Goal: Task Accomplishment & Management: Manage account settings

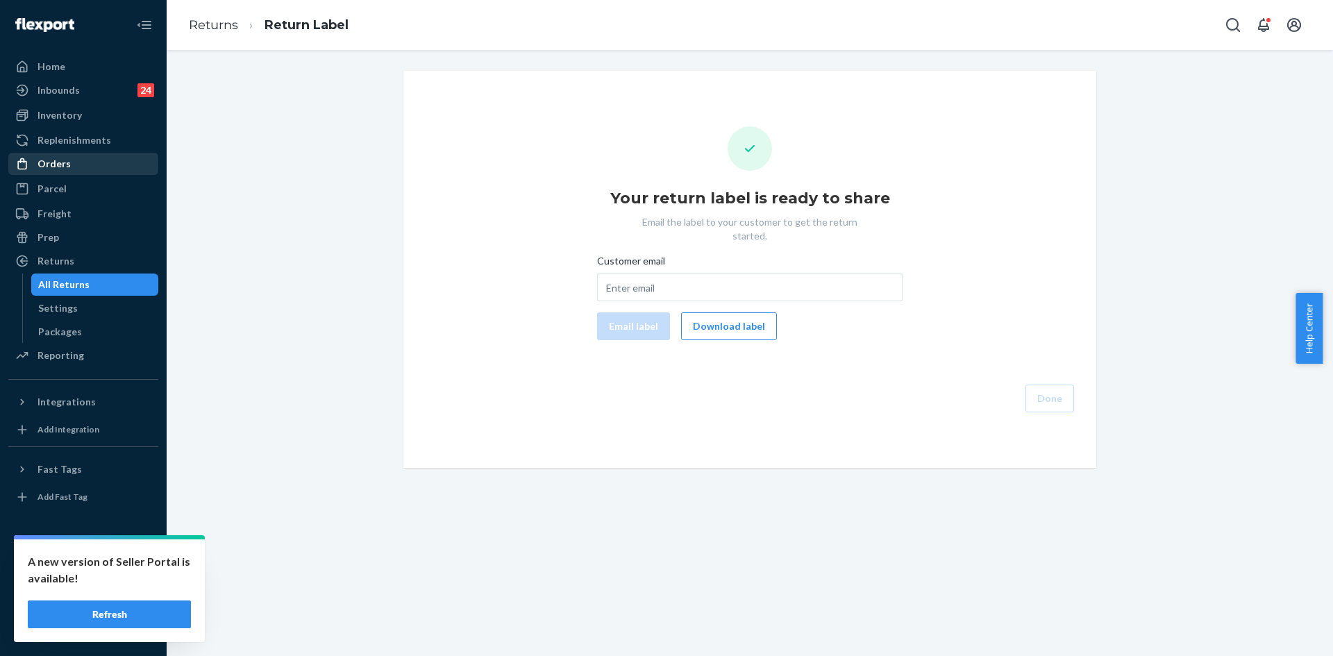
click at [51, 158] on div "Orders" at bounding box center [53, 164] width 33 height 14
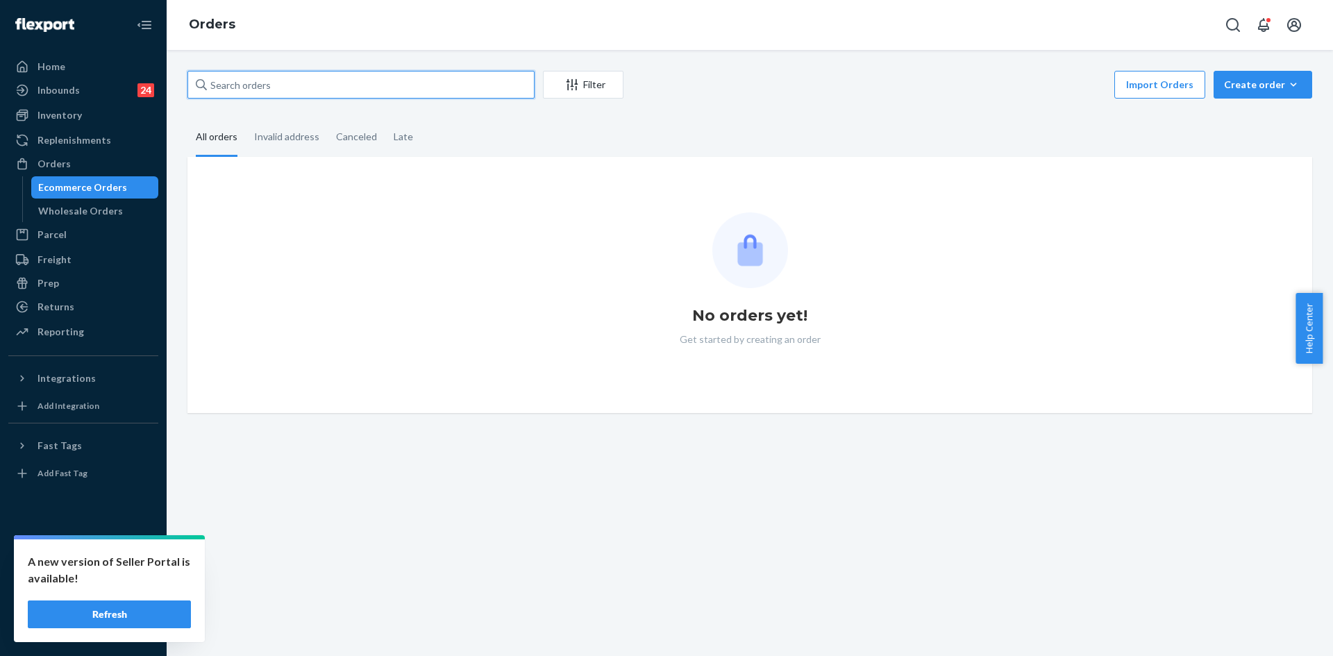
click at [261, 94] on input "text" at bounding box center [360, 85] width 347 height 28
paste input "255126770"
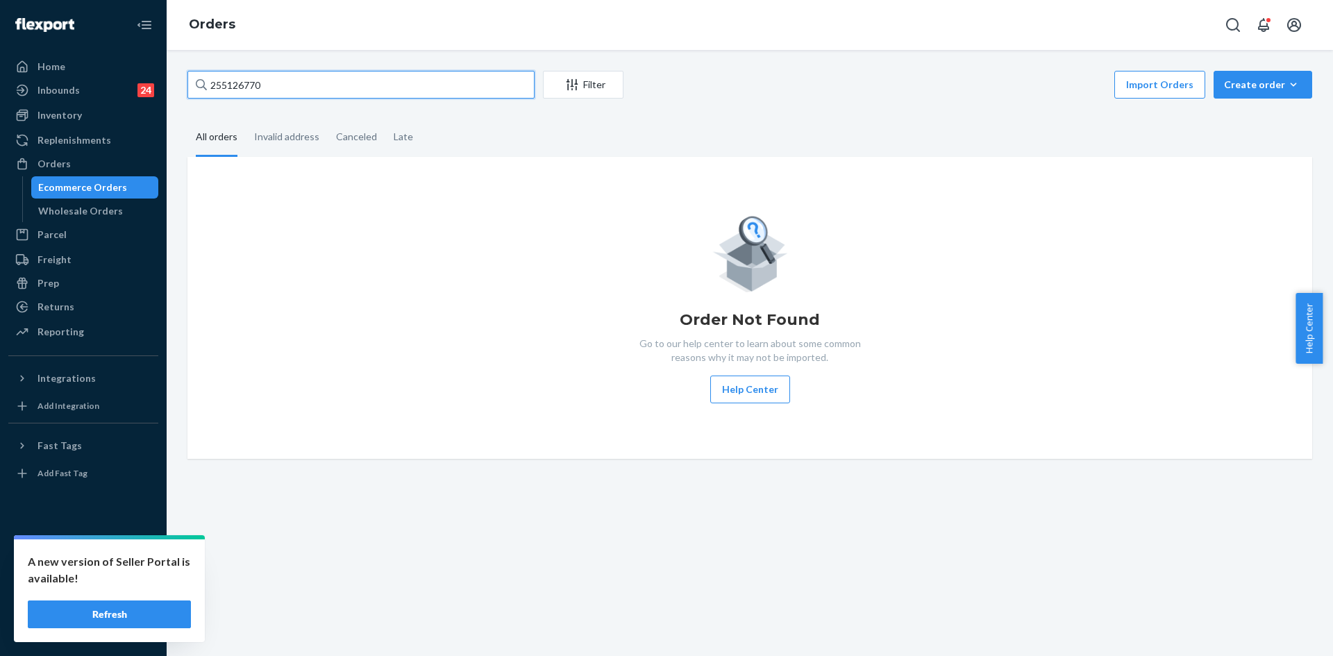
type input "255126770"
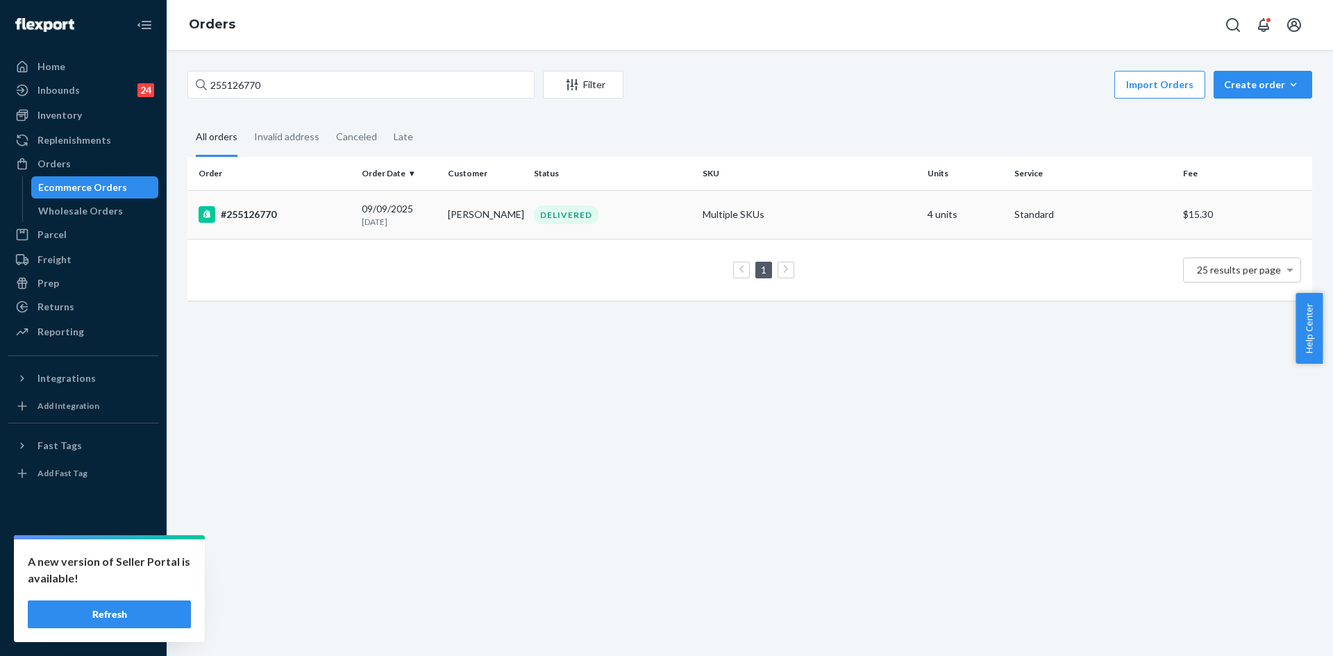
click at [392, 218] on p "[DATE]" at bounding box center [399, 222] width 75 height 12
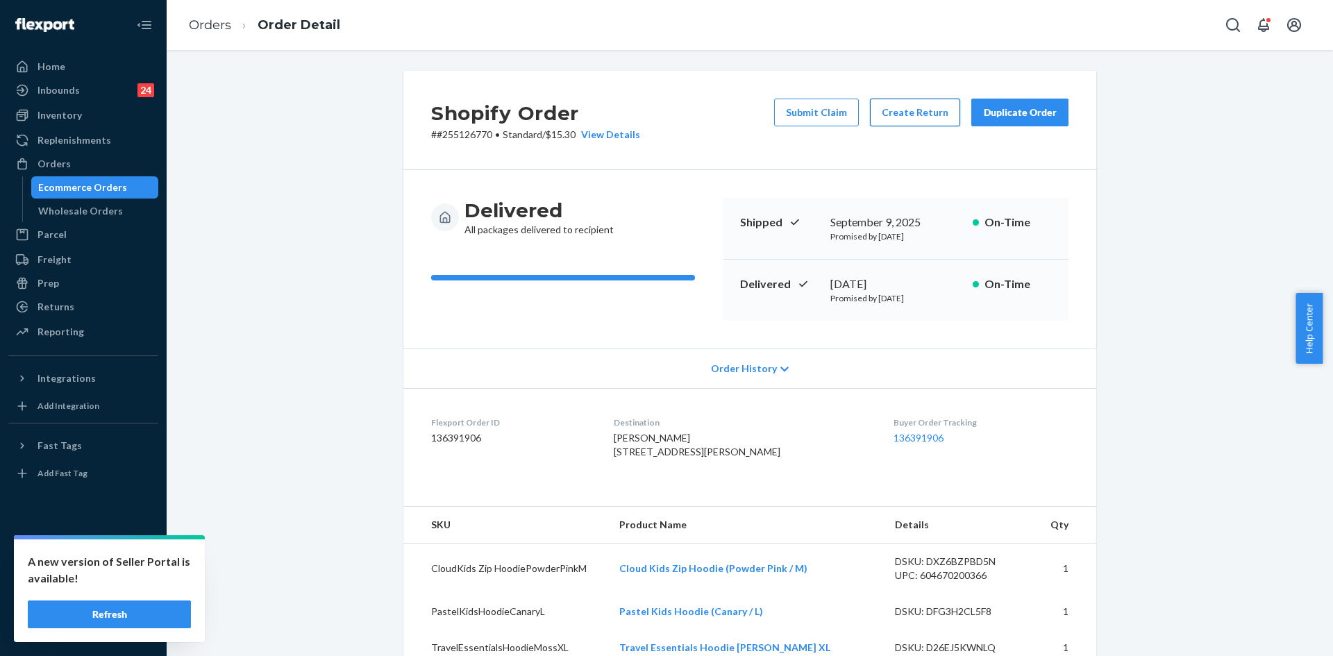
click at [904, 114] on button "Create Return" at bounding box center [915, 113] width 90 height 28
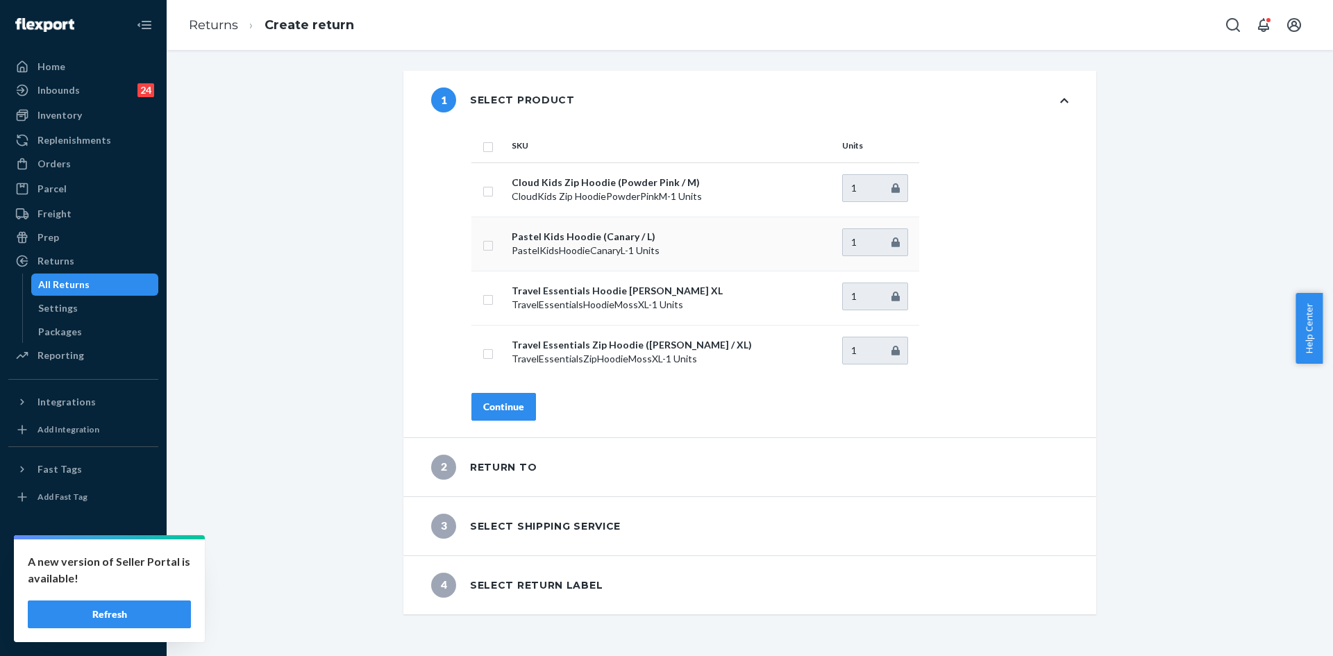
click at [484, 250] on input "checkbox" at bounding box center [488, 244] width 11 height 15
checkbox input "true"
click at [474, 409] on button "Continue" at bounding box center [503, 407] width 65 height 28
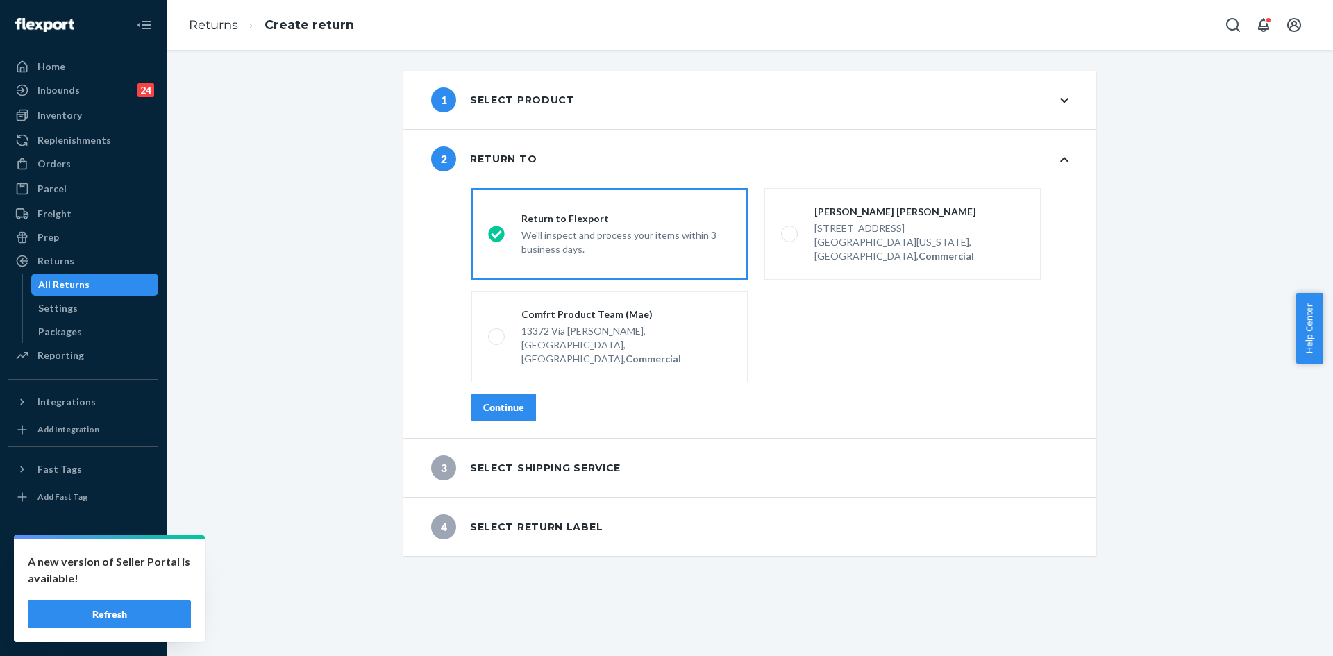
click at [489, 394] on button "Continue" at bounding box center [503, 408] width 65 height 28
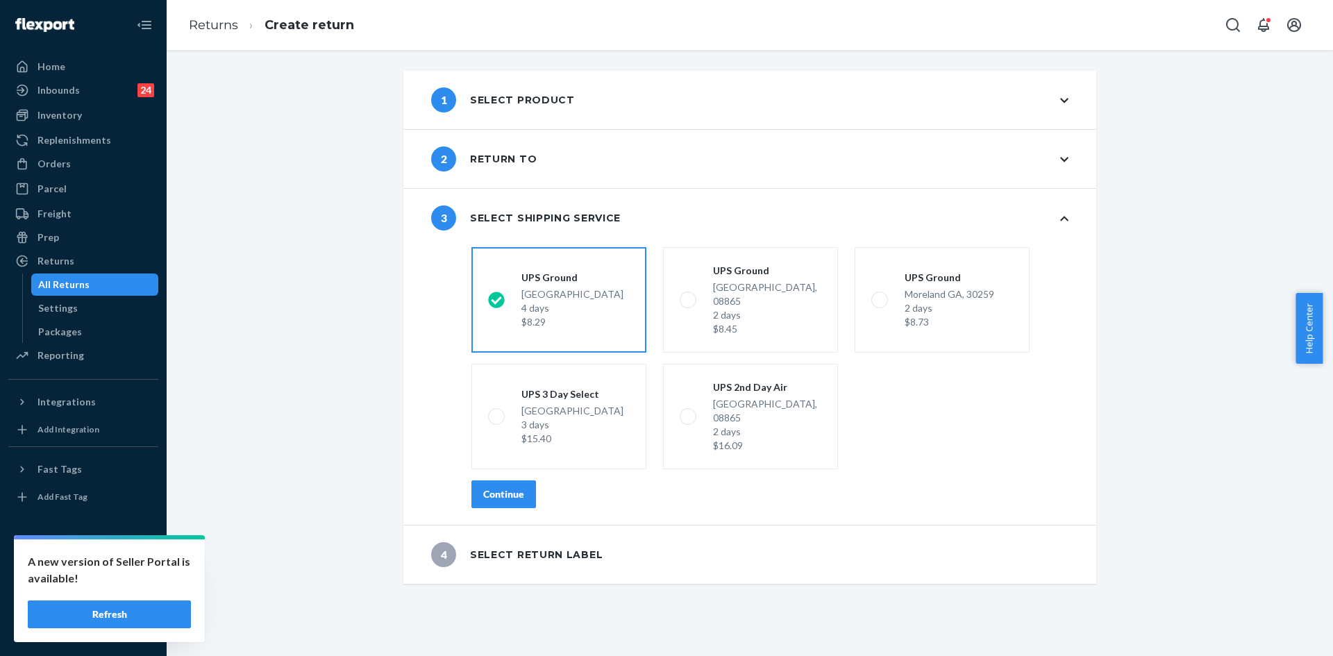
click at [509, 481] on button "Continue" at bounding box center [503, 495] width 65 height 28
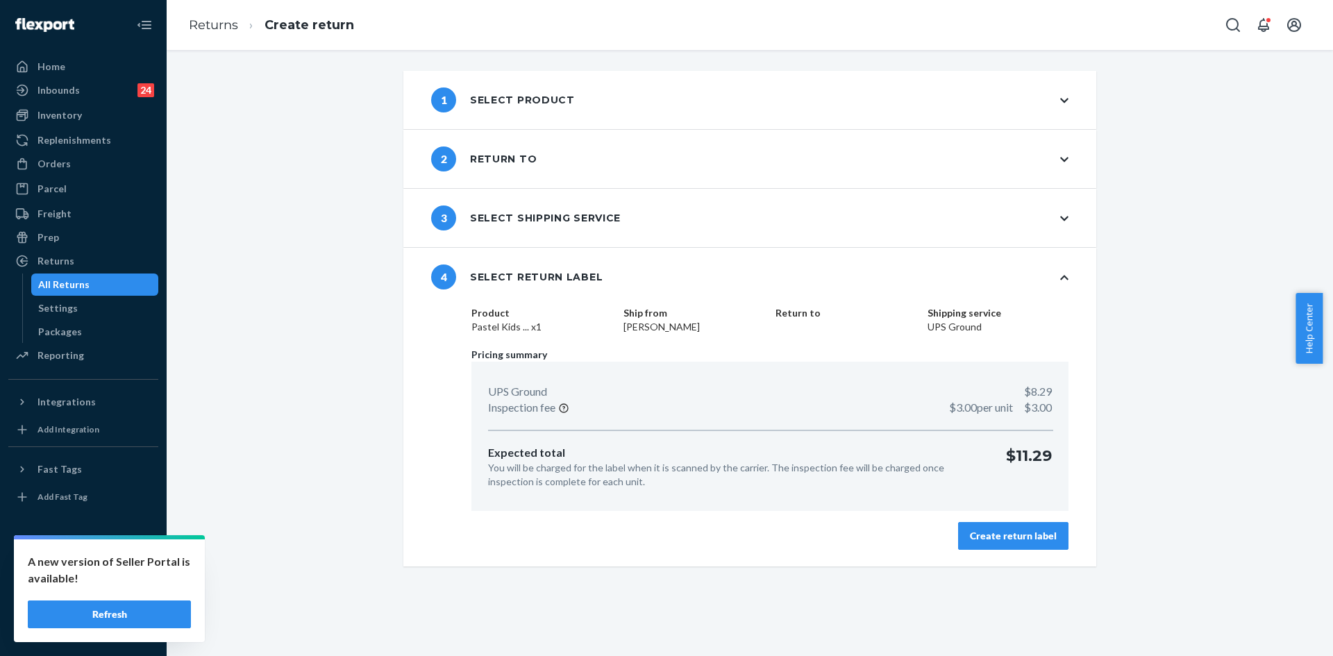
click at [995, 537] on div "Create return label" at bounding box center [1013, 536] width 87 height 14
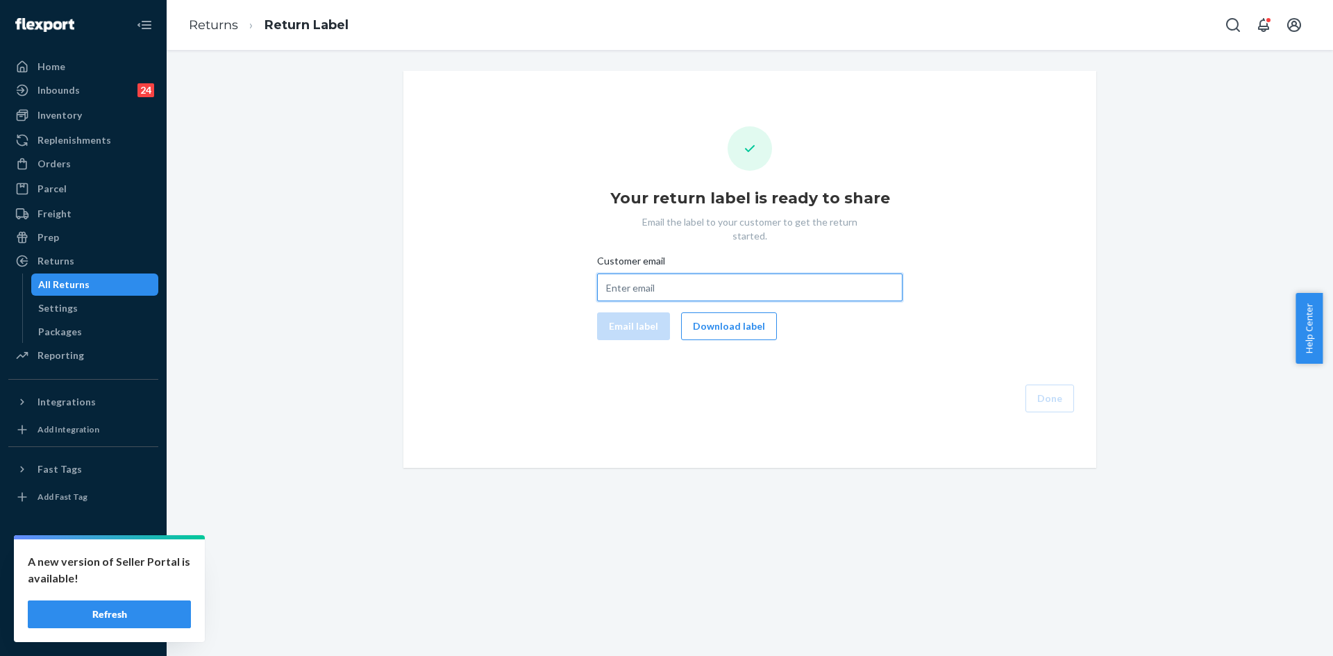
click at [627, 277] on input "Customer email" at bounding box center [750, 288] width 306 height 28
paste input "mrs_twalker@yahoo.com"
type input "mrs_twalker@yahoo.com"
click at [597, 315] on button "Email label" at bounding box center [633, 326] width 73 height 28
click at [715, 312] on button "Download label" at bounding box center [729, 326] width 96 height 28
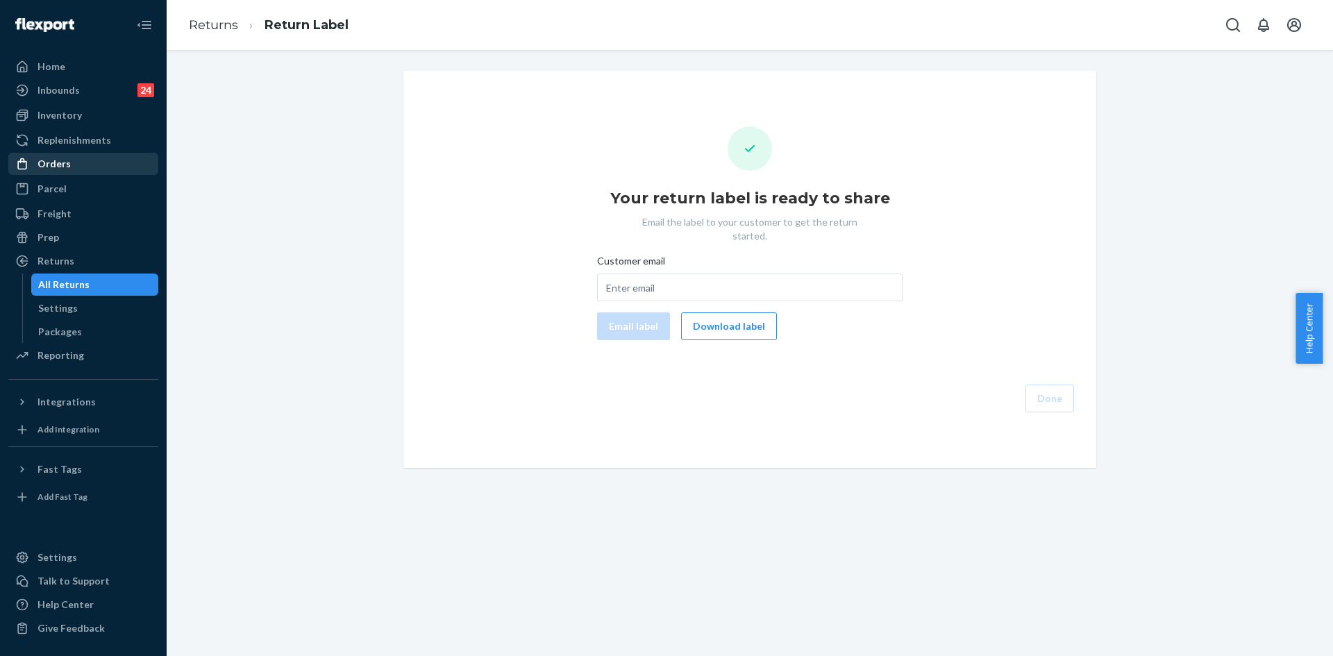
click at [46, 162] on div "Orders" at bounding box center [53, 164] width 33 height 14
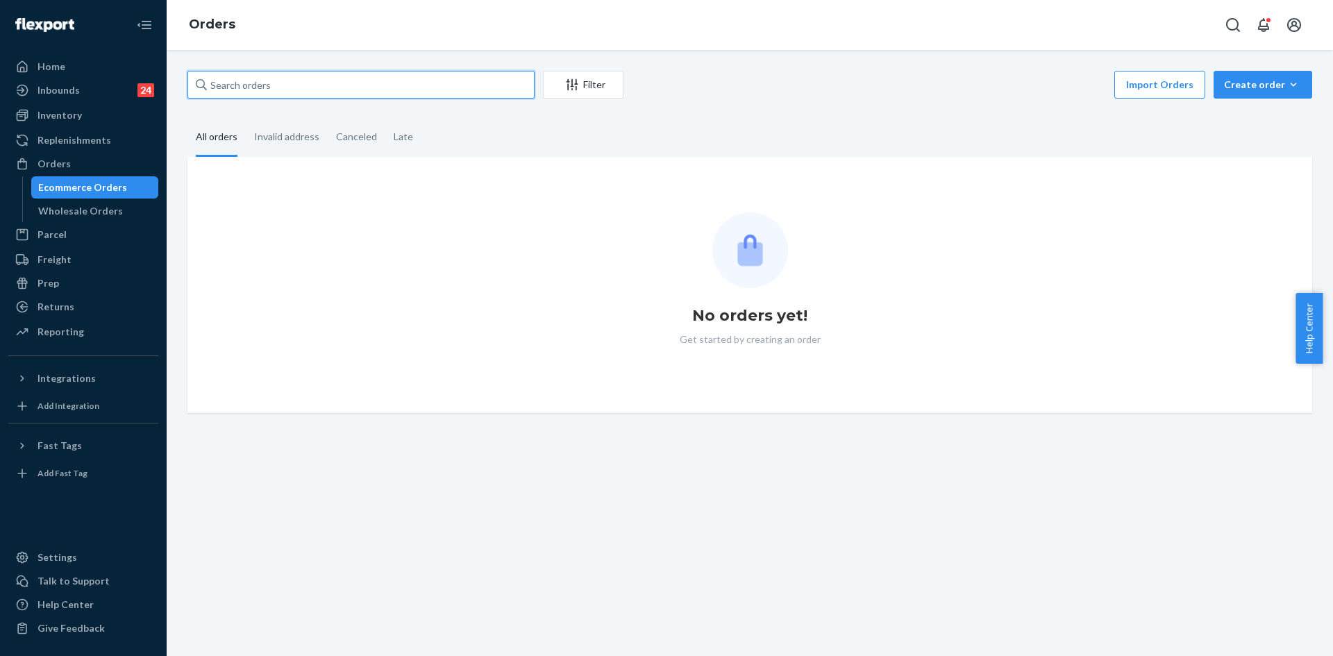
click at [273, 95] on input "text" at bounding box center [360, 85] width 347 height 28
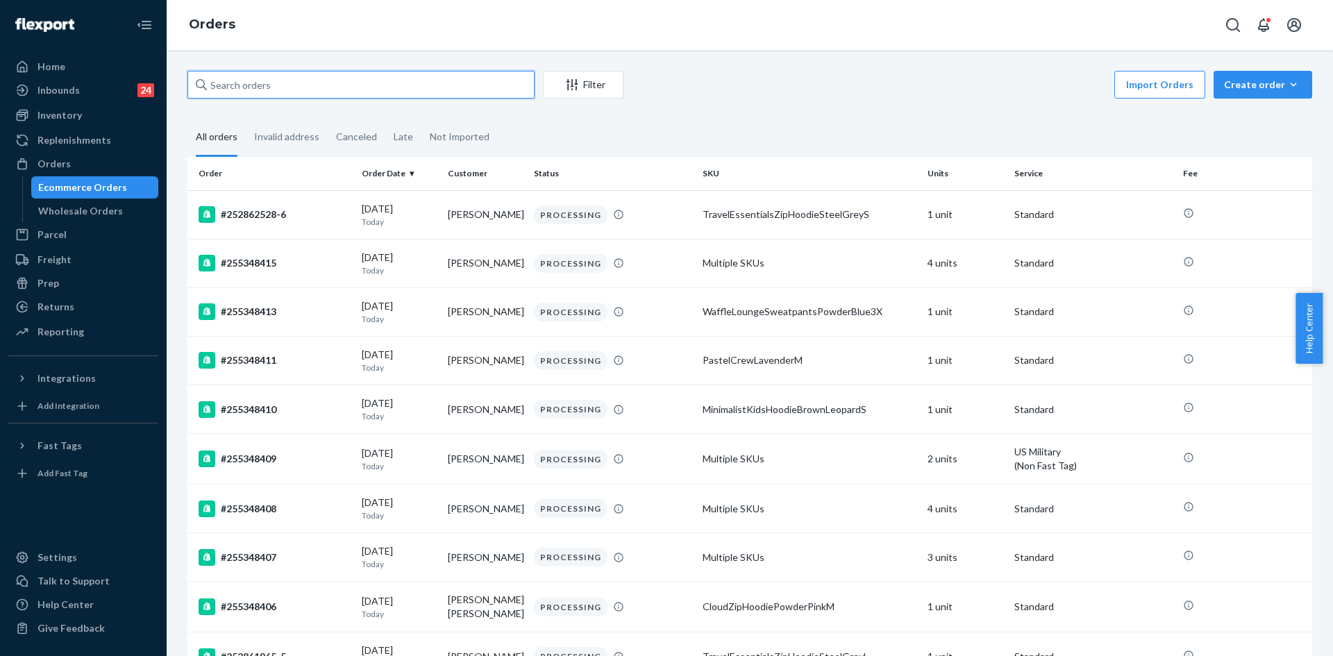
paste input "253263475"
type input "253263475"
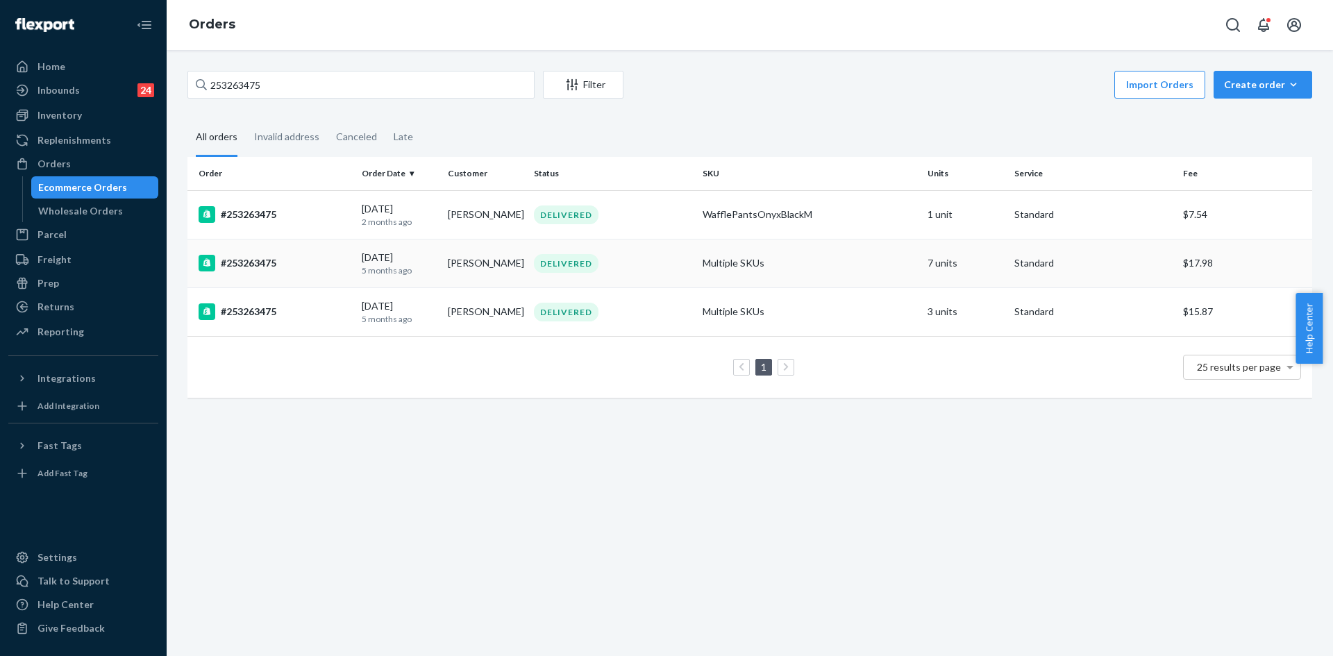
click at [324, 251] on td "#253263475" at bounding box center [271, 263] width 169 height 49
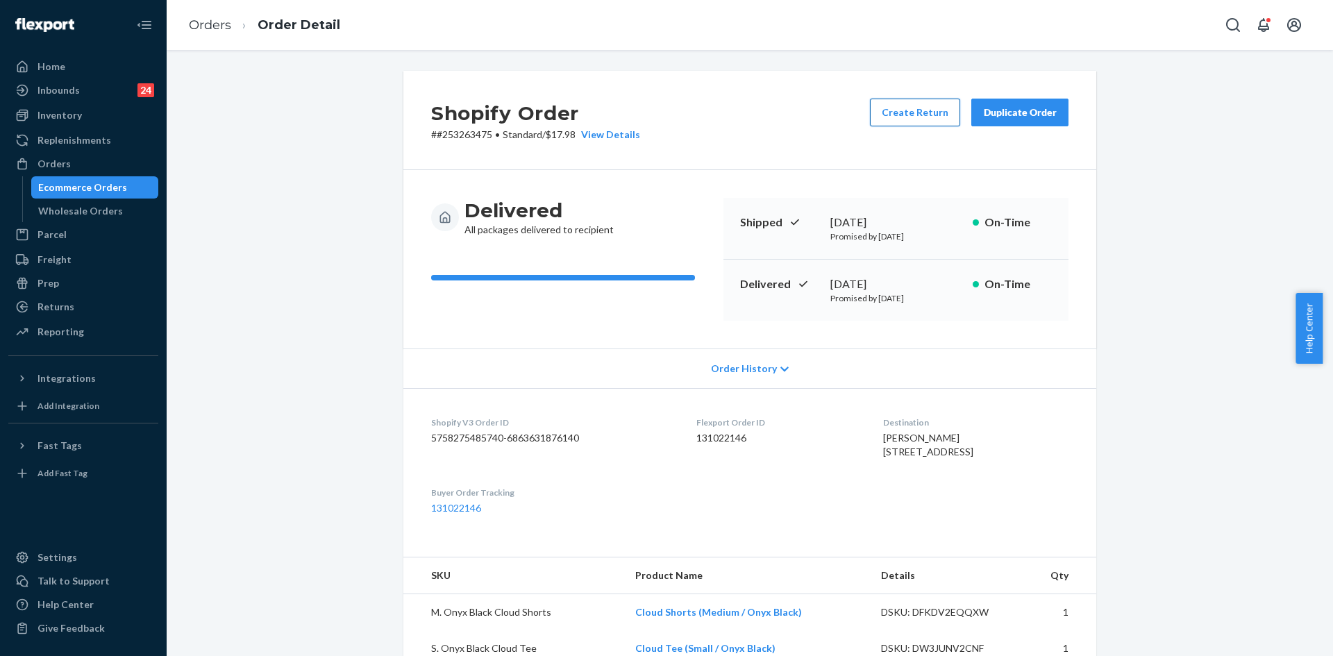
click at [910, 108] on button "Create Return" at bounding box center [915, 113] width 90 height 28
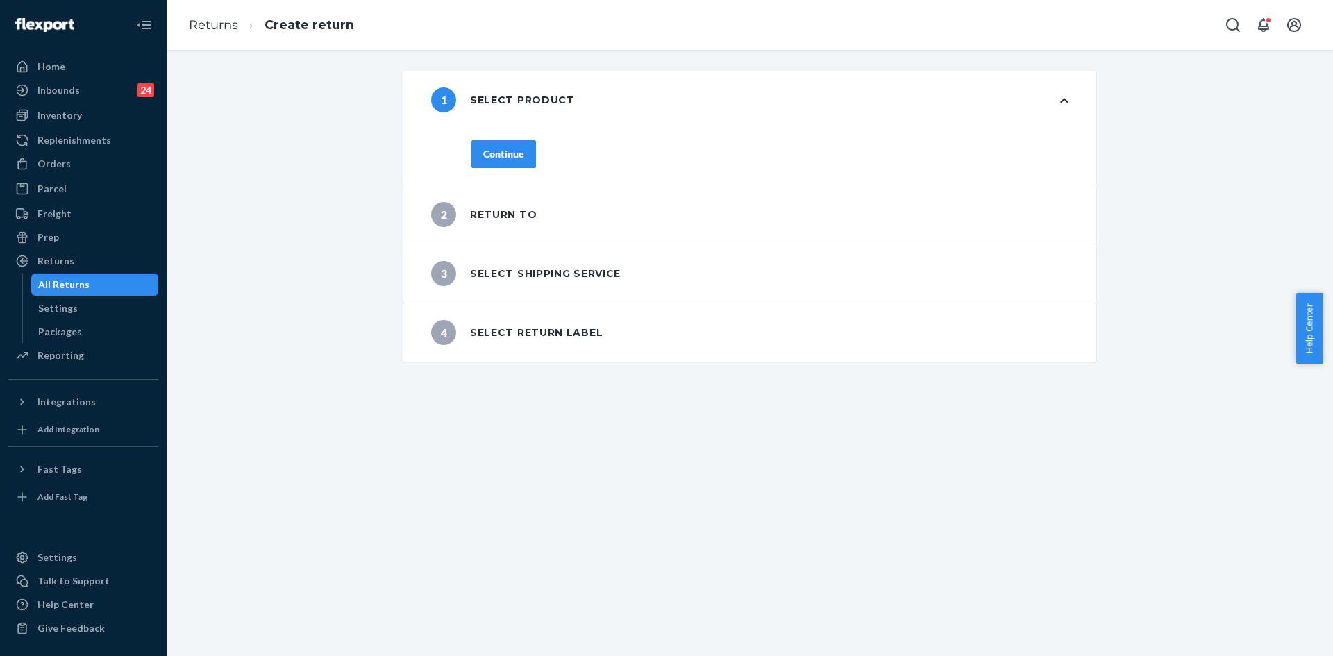
click at [492, 167] on button "Continue" at bounding box center [503, 154] width 65 height 28
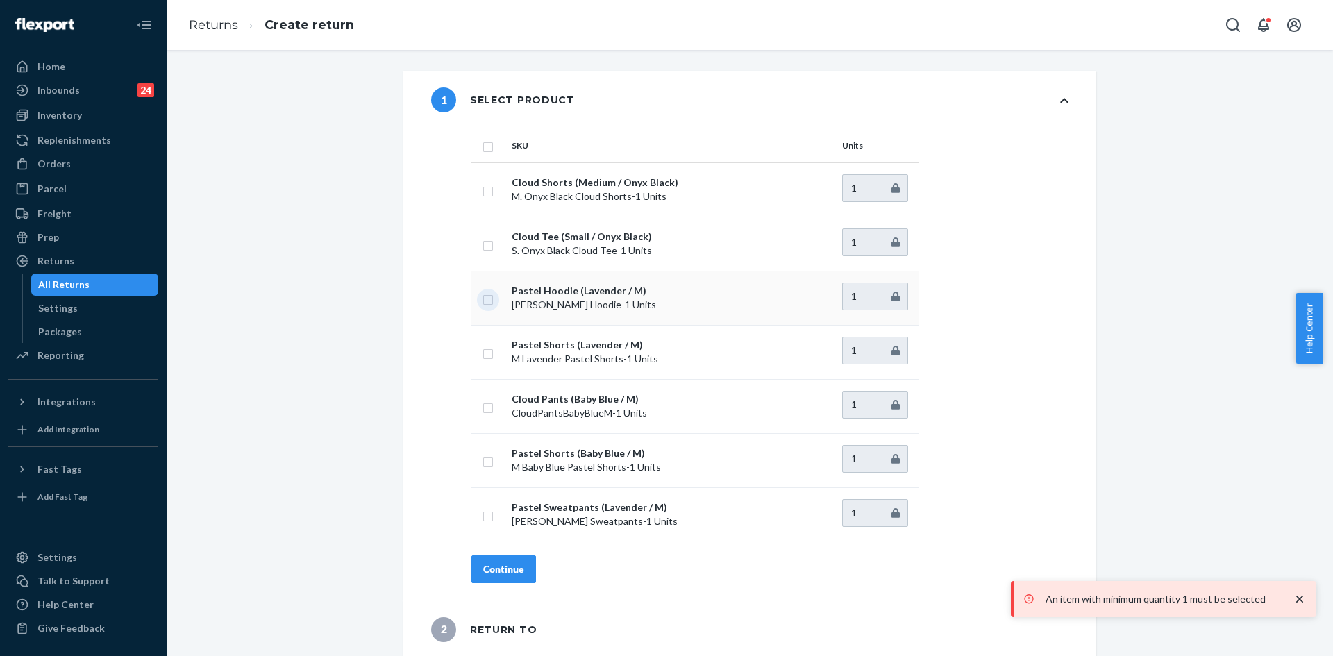
click at [483, 299] on input "checkbox" at bounding box center [488, 298] width 11 height 15
checkbox input "true"
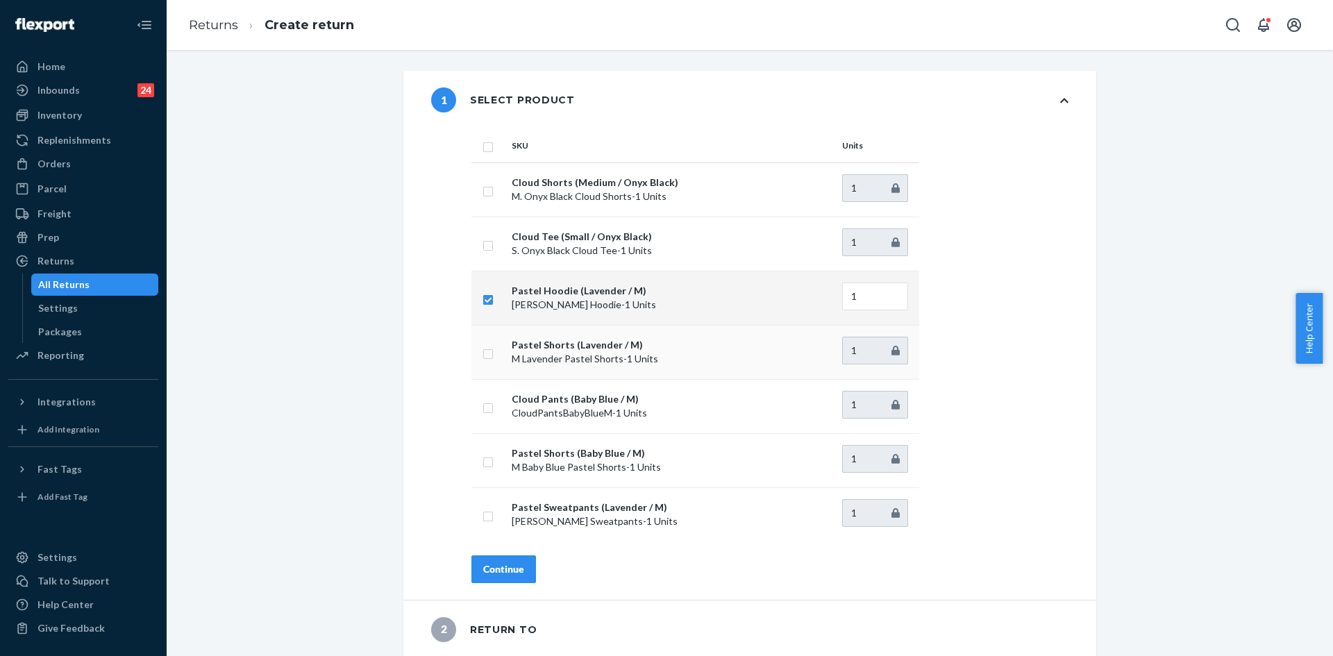
click at [484, 356] on input "checkbox" at bounding box center [488, 352] width 11 height 15
checkbox input "true"
click at [483, 517] on input "checkbox" at bounding box center [488, 515] width 11 height 15
checkbox input "true"
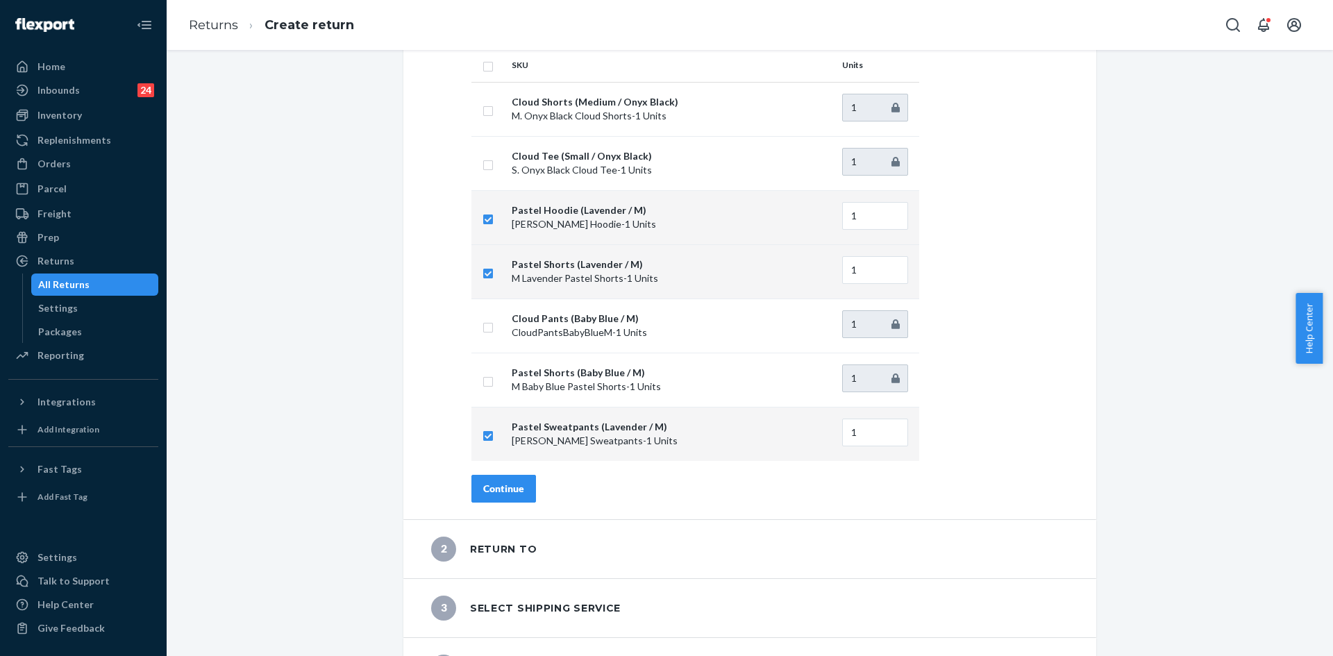
scroll to position [121, 0]
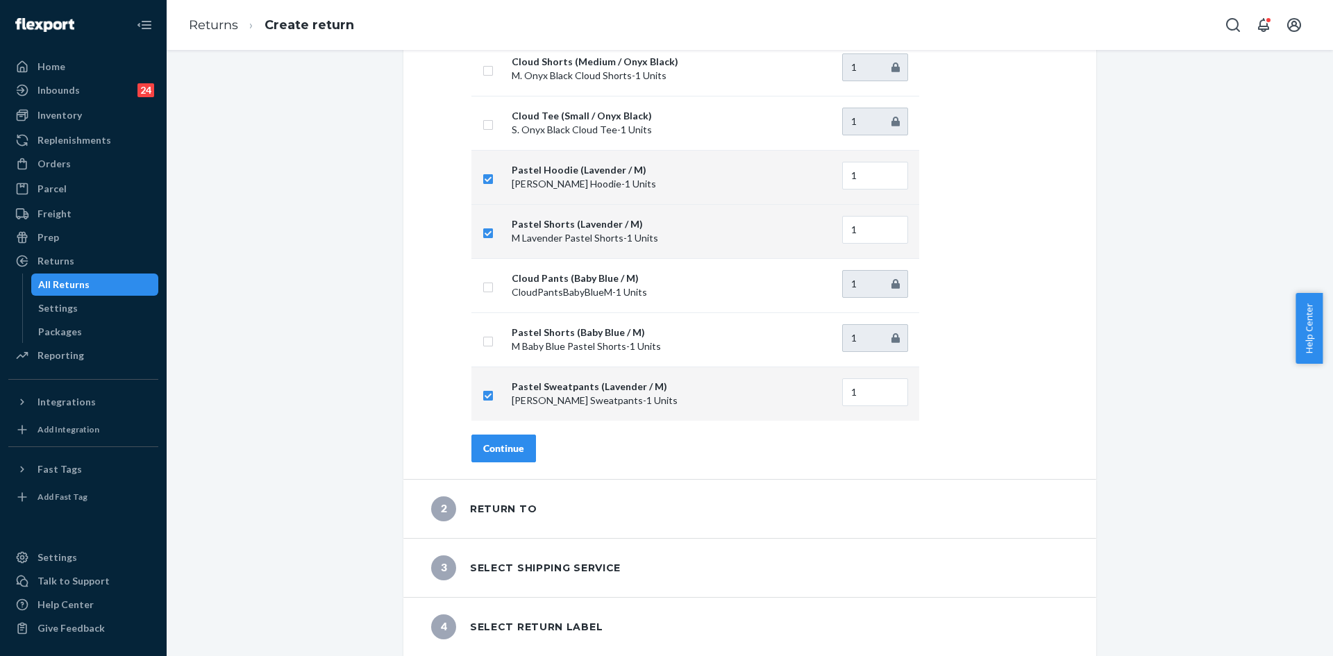
click at [477, 460] on button "Continue" at bounding box center [503, 449] width 65 height 28
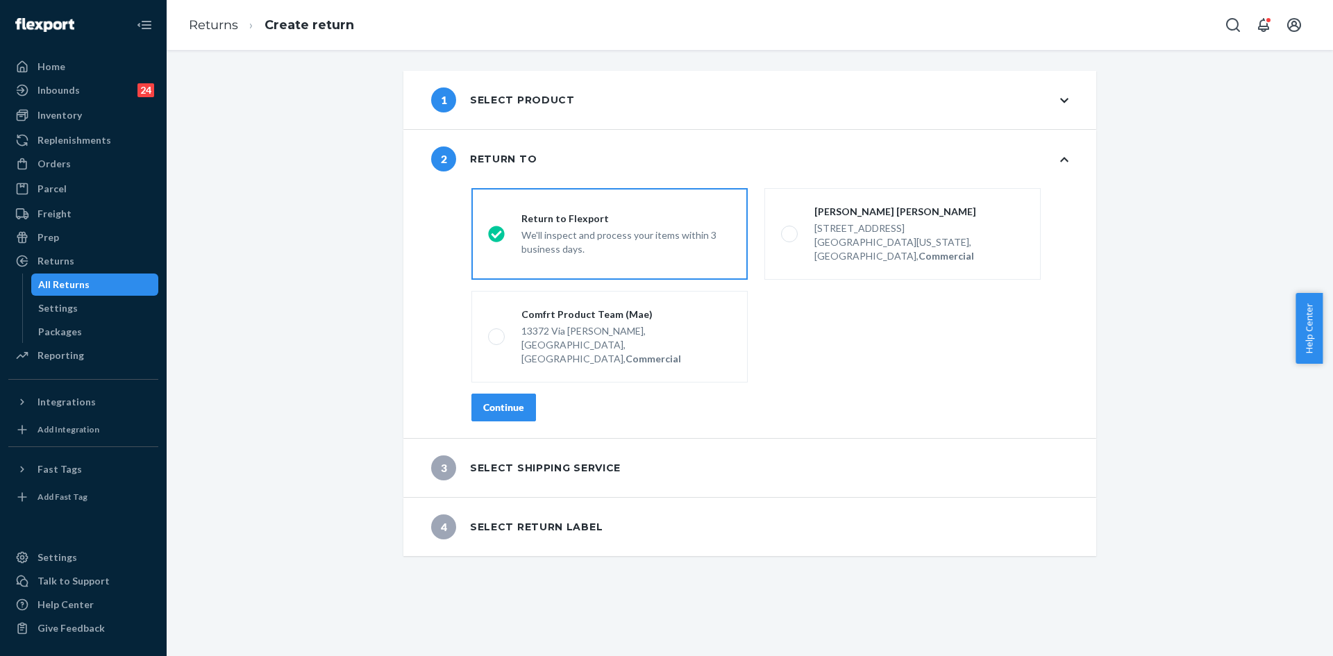
click at [483, 401] on div "Continue" at bounding box center [503, 408] width 41 height 14
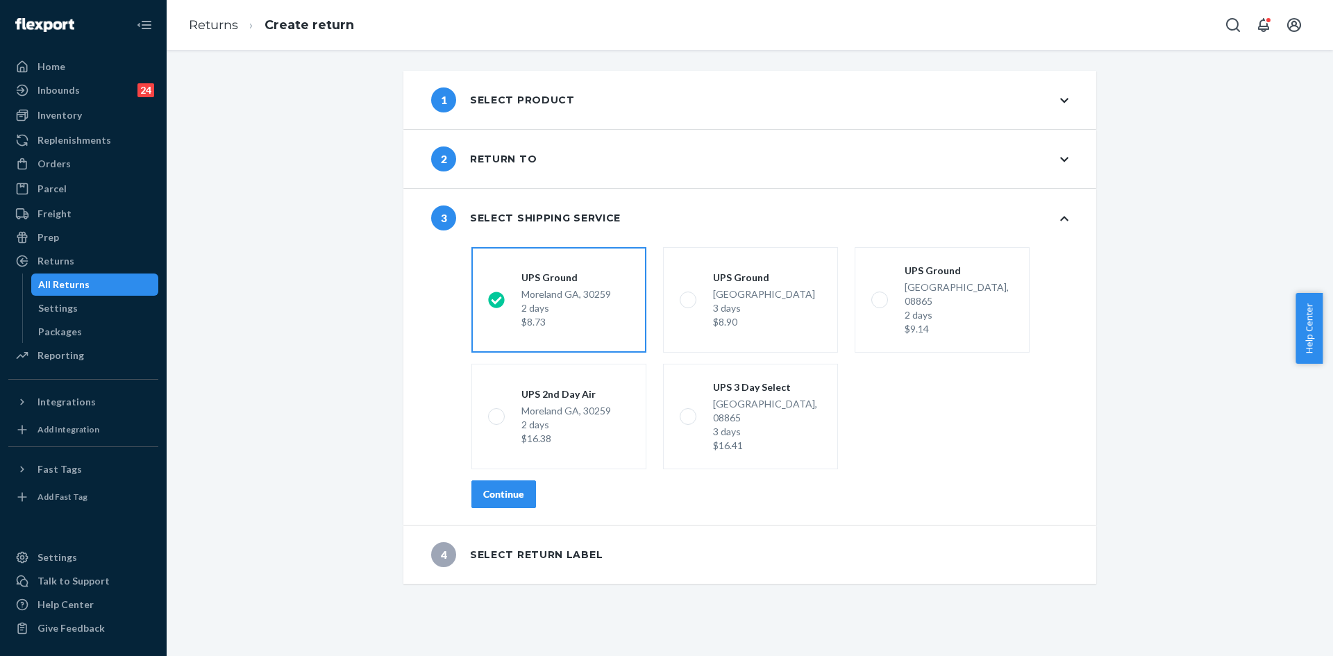
click at [483, 481] on div "shippingRatesRadioGroup UPS Ground Moreland GA, 30259 2 days $8.73 UPS Ground H…" at bounding box center [770, 383] width 653 height 283
click at [501, 481] on button "Continue" at bounding box center [503, 495] width 65 height 28
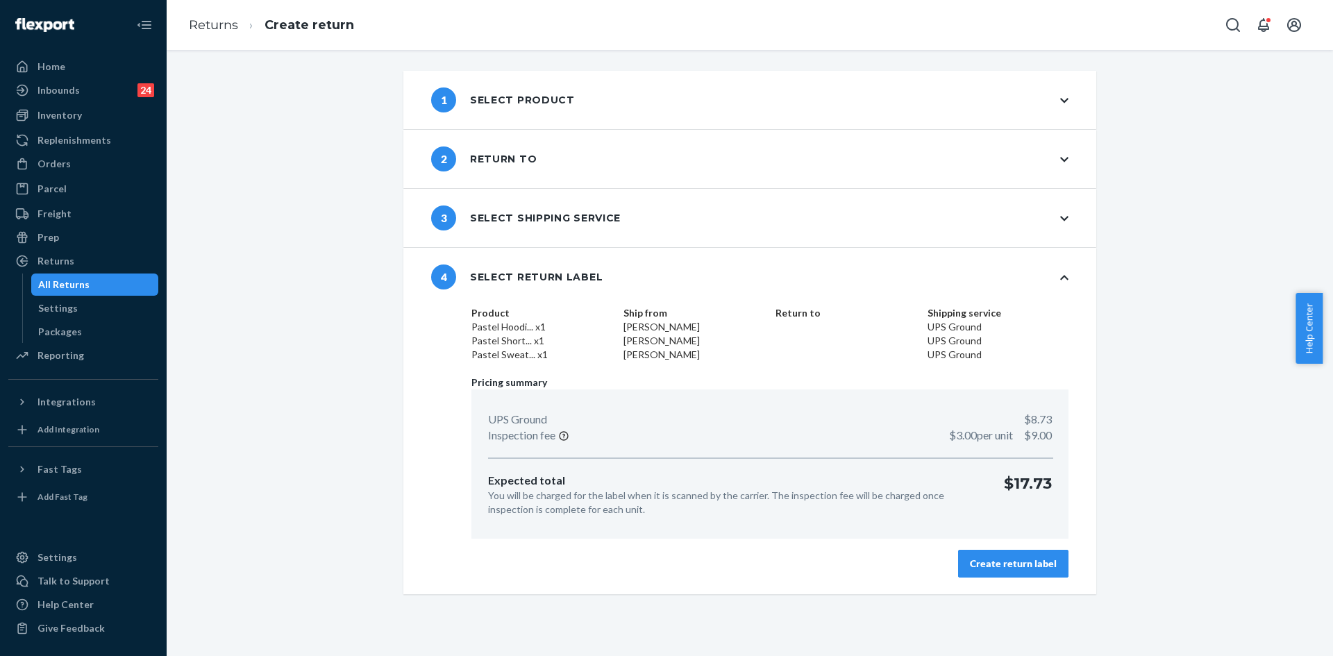
drag, startPoint x: 1027, startPoint y: 572, endPoint x: 1012, endPoint y: 570, distance: 14.7
click at [1026, 571] on button "Create return label" at bounding box center [1013, 564] width 110 height 28
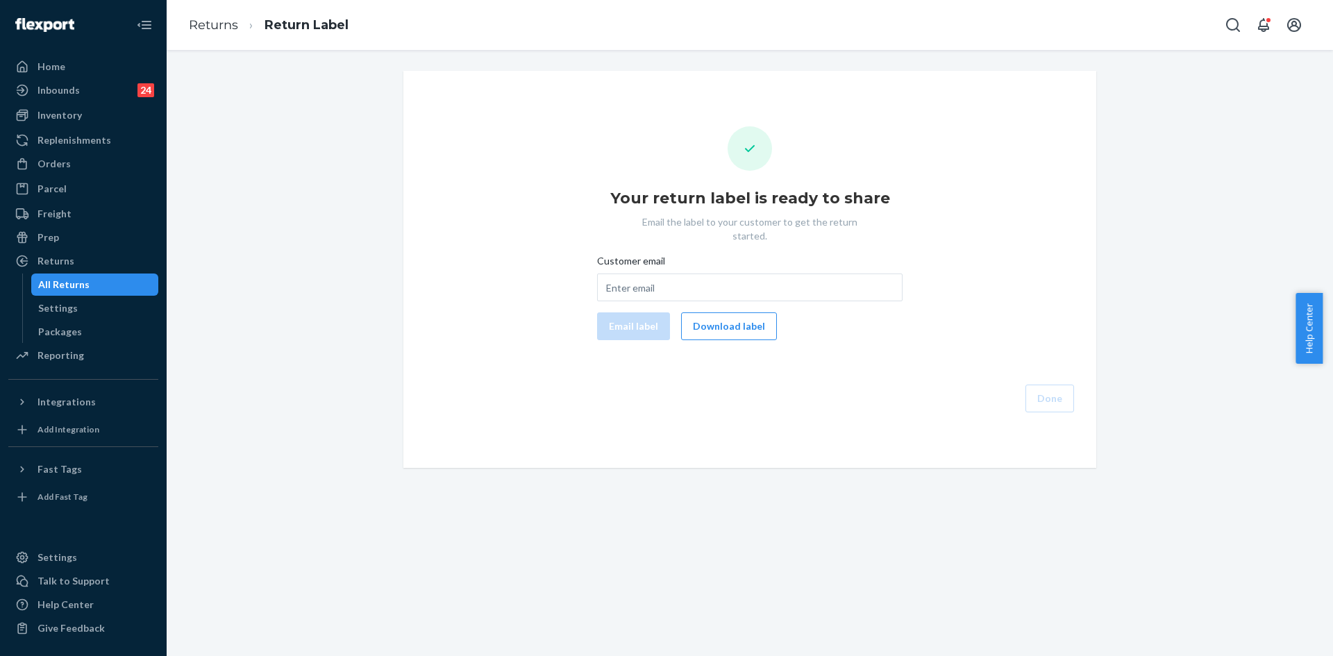
drag, startPoint x: 622, startPoint y: 255, endPoint x: 628, endPoint y: 266, distance: 12.4
click at [623, 258] on span "Customer email" at bounding box center [631, 263] width 68 height 19
click at [623, 274] on input "Customer email" at bounding box center [750, 288] width 306 height 28
click at [628, 284] on input "Customer email" at bounding box center [750, 288] width 306 height 28
paste input "morgan.jasmine@sbcglobal.net"
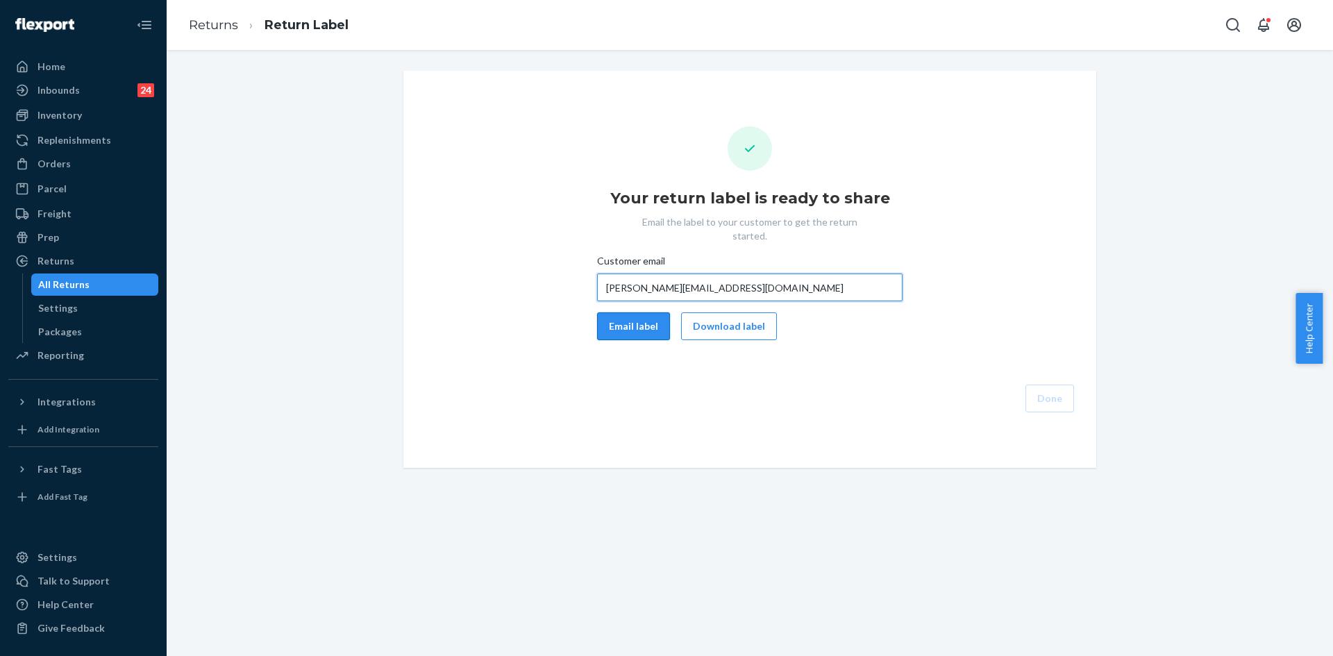
type input "morgan.jasmine@sbcglobal.net"
click at [637, 312] on button "Email label" at bounding box center [633, 326] width 73 height 28
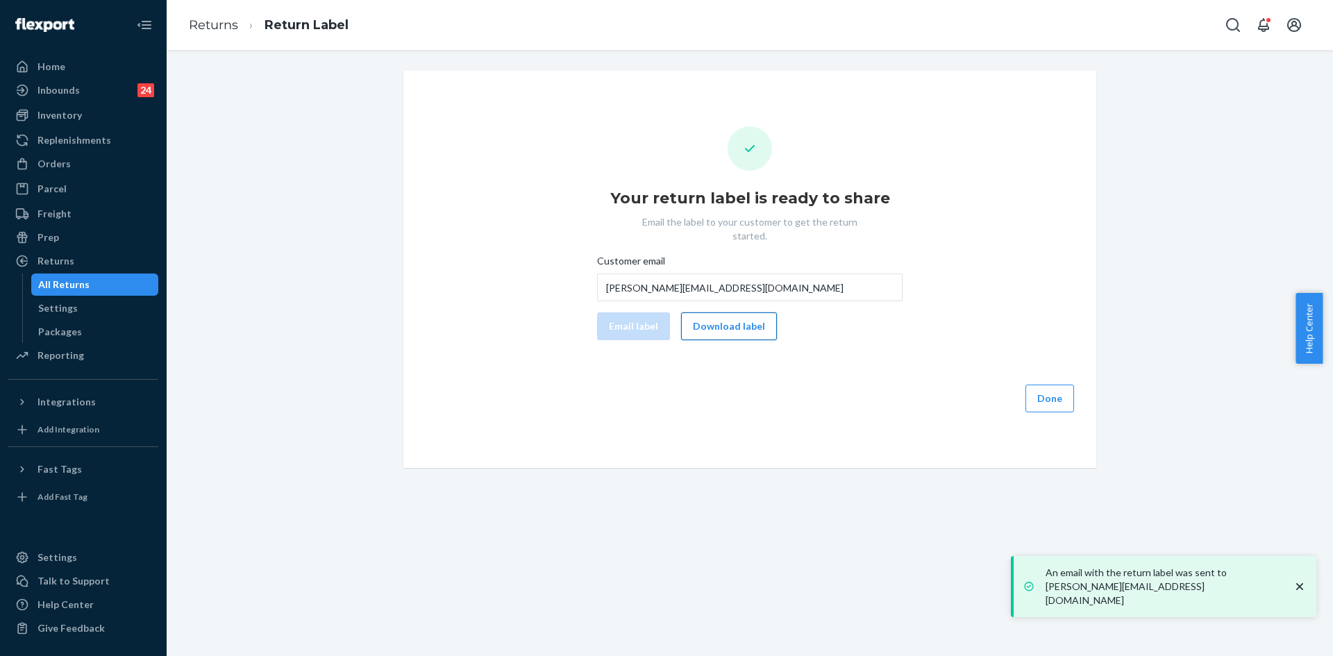
click at [707, 317] on button "Download label" at bounding box center [729, 326] width 96 height 28
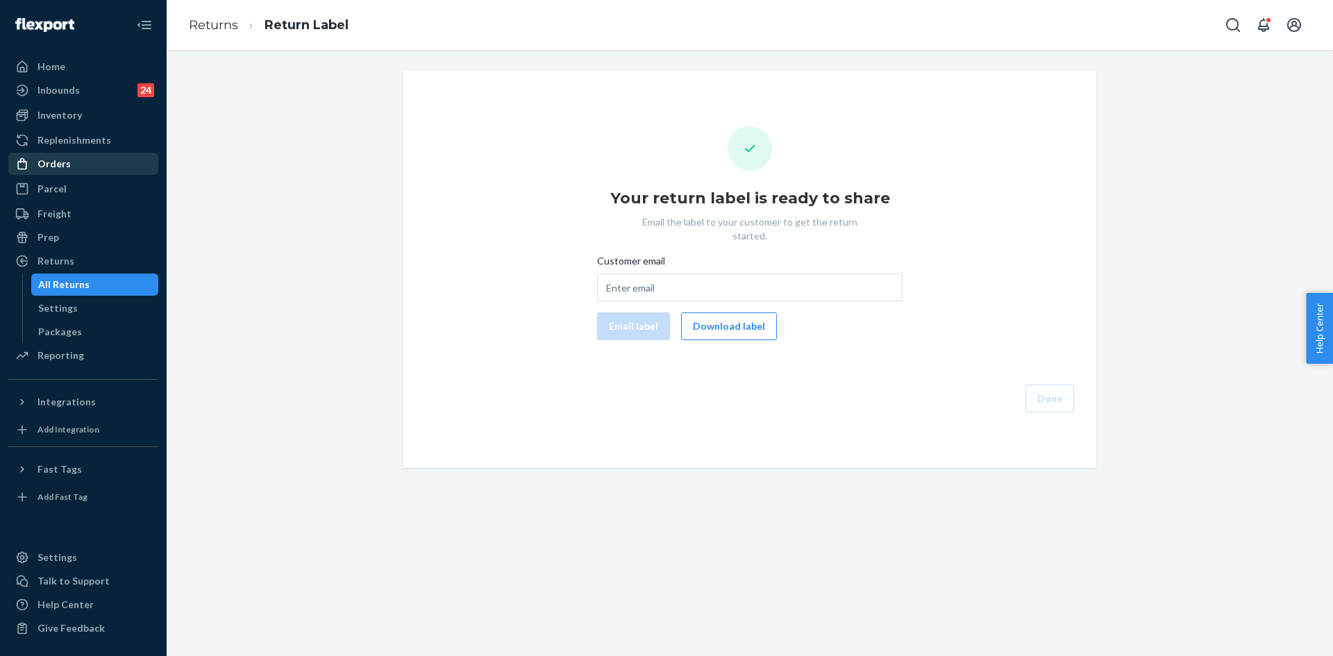
click at [51, 167] on div "Orders" at bounding box center [53, 164] width 33 height 14
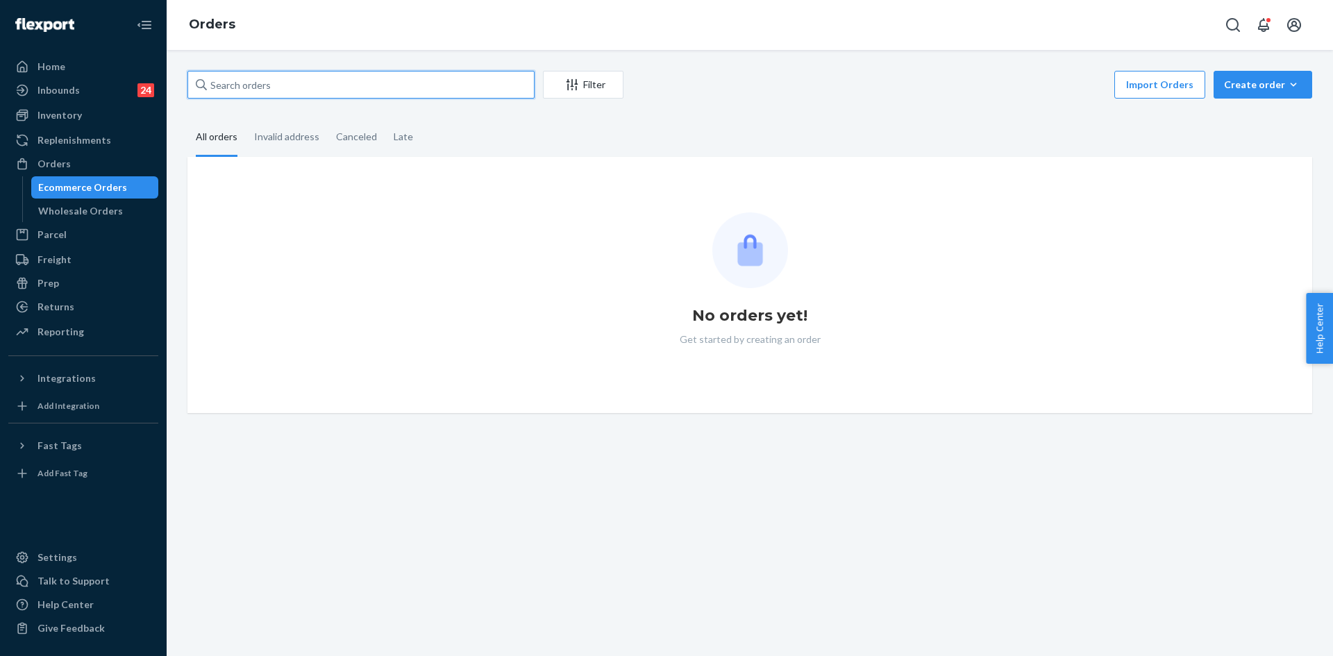
click at [290, 76] on input "text" at bounding box center [360, 85] width 347 height 28
paste input "253617399"
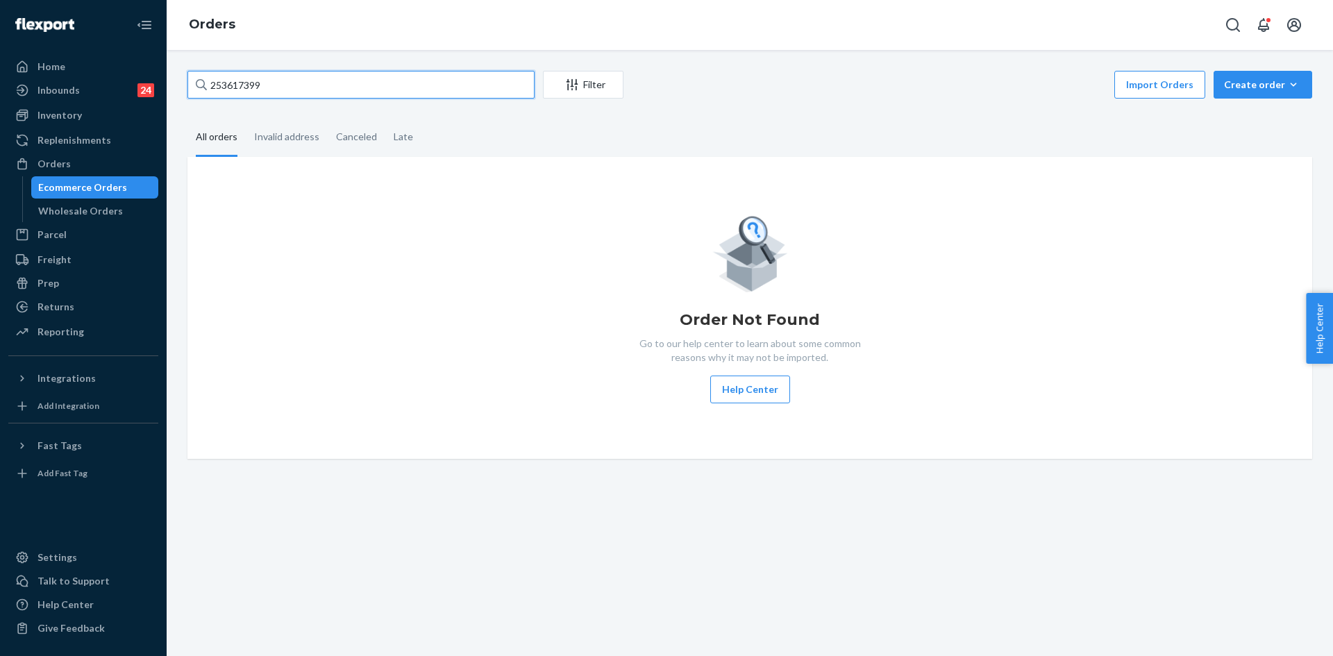
type input "253617399"
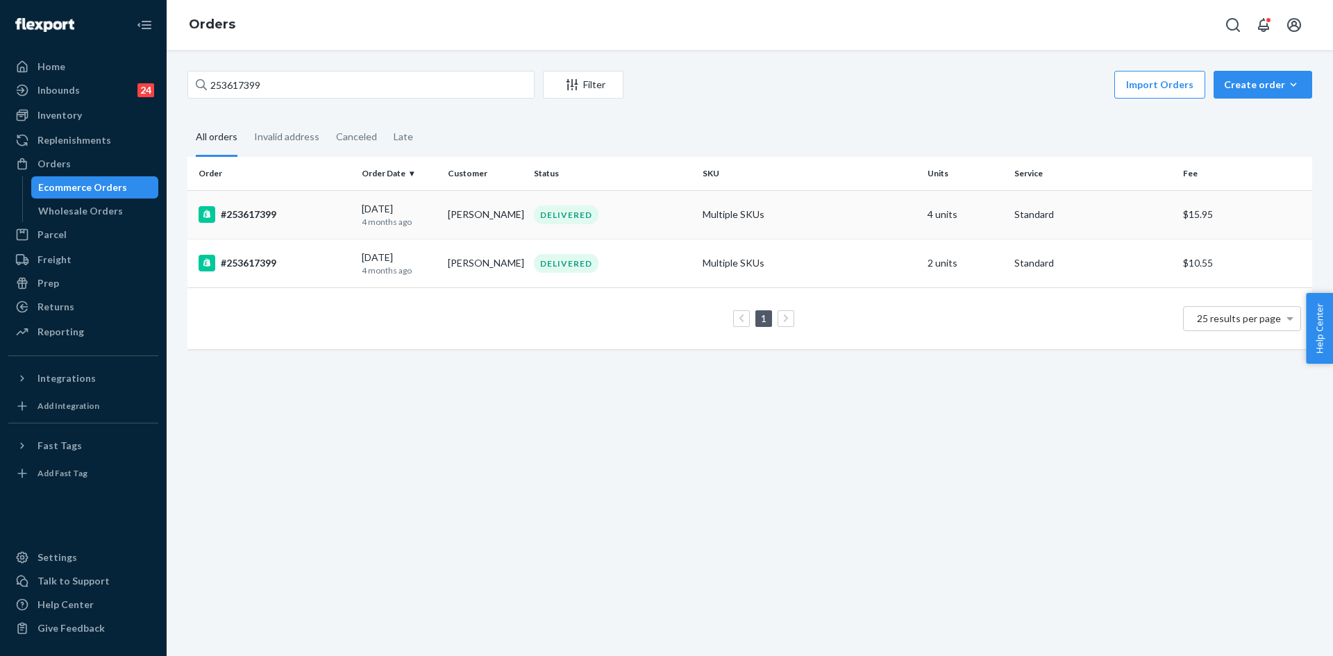
click at [308, 228] on td "#253617399" at bounding box center [271, 214] width 169 height 49
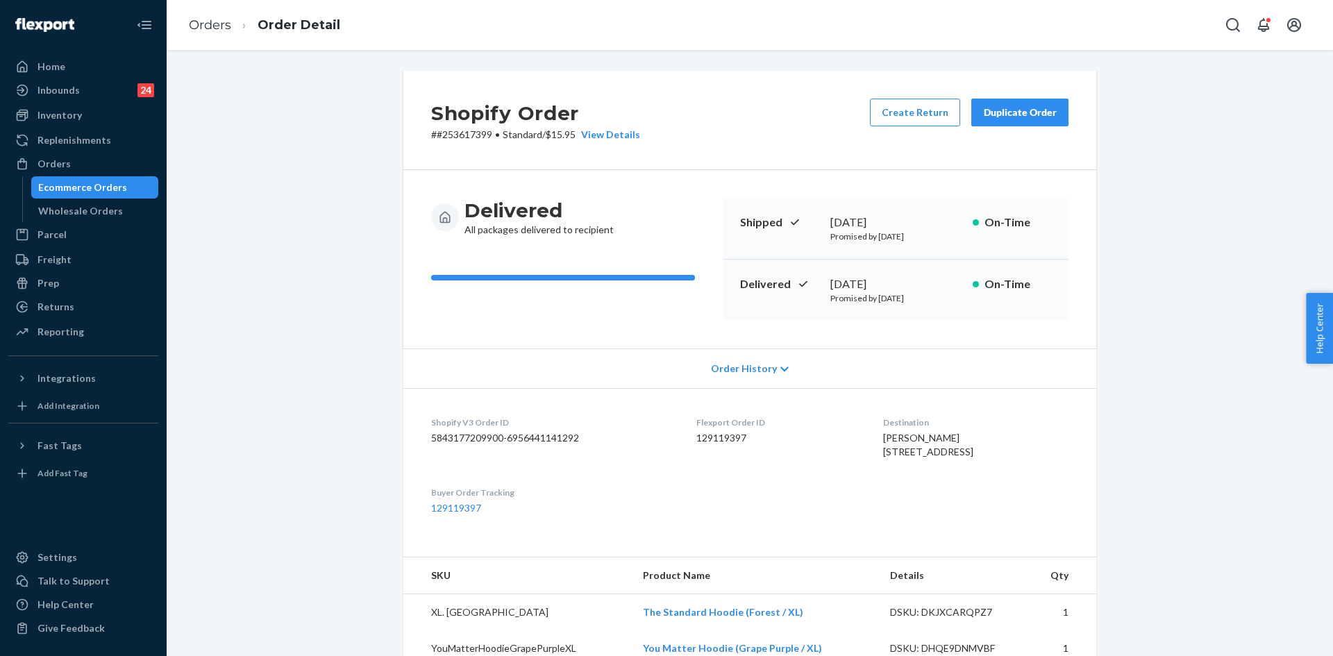
click at [210, 33] on li "Orders" at bounding box center [210, 26] width 42 height 18
click at [205, 30] on link "Orders" at bounding box center [210, 24] width 42 height 15
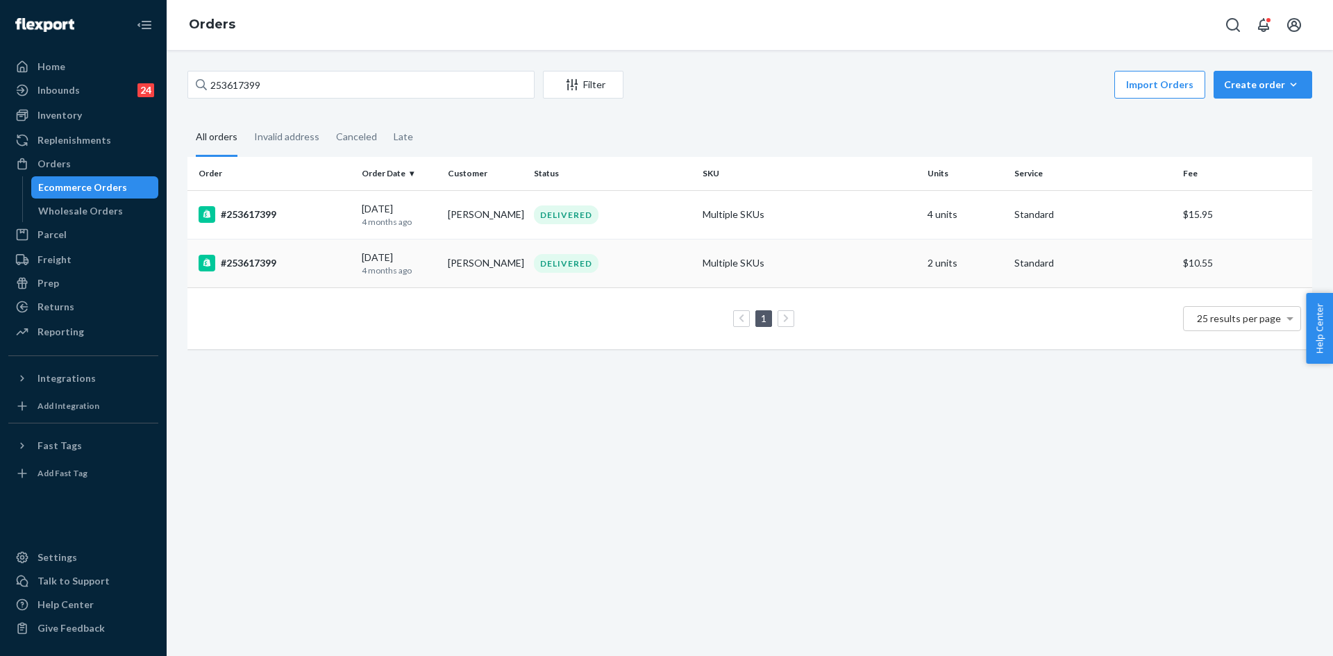
click at [658, 256] on div "DELIVERED" at bounding box center [612, 263] width 163 height 19
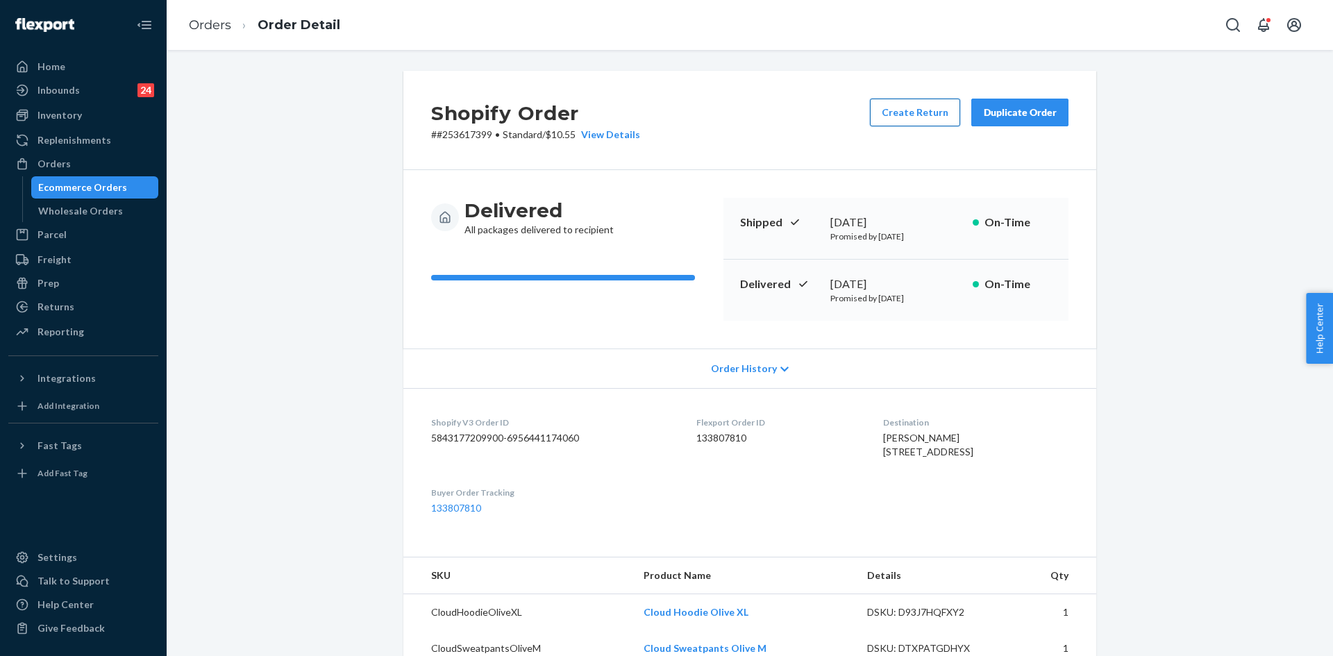
click at [901, 109] on button "Create Return" at bounding box center [915, 113] width 90 height 28
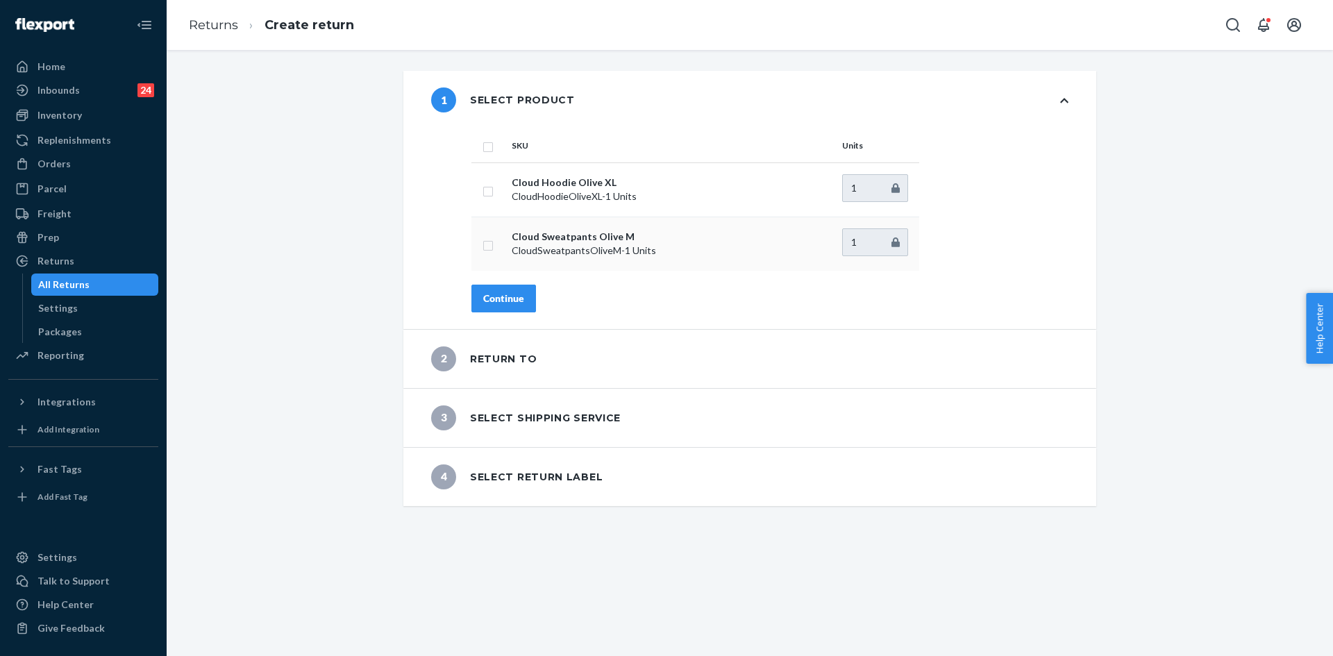
drag, startPoint x: 483, startPoint y: 144, endPoint x: 507, endPoint y: 270, distance: 127.9
click at [483, 144] on input "checkbox" at bounding box center [488, 145] width 11 height 15
checkbox input "true"
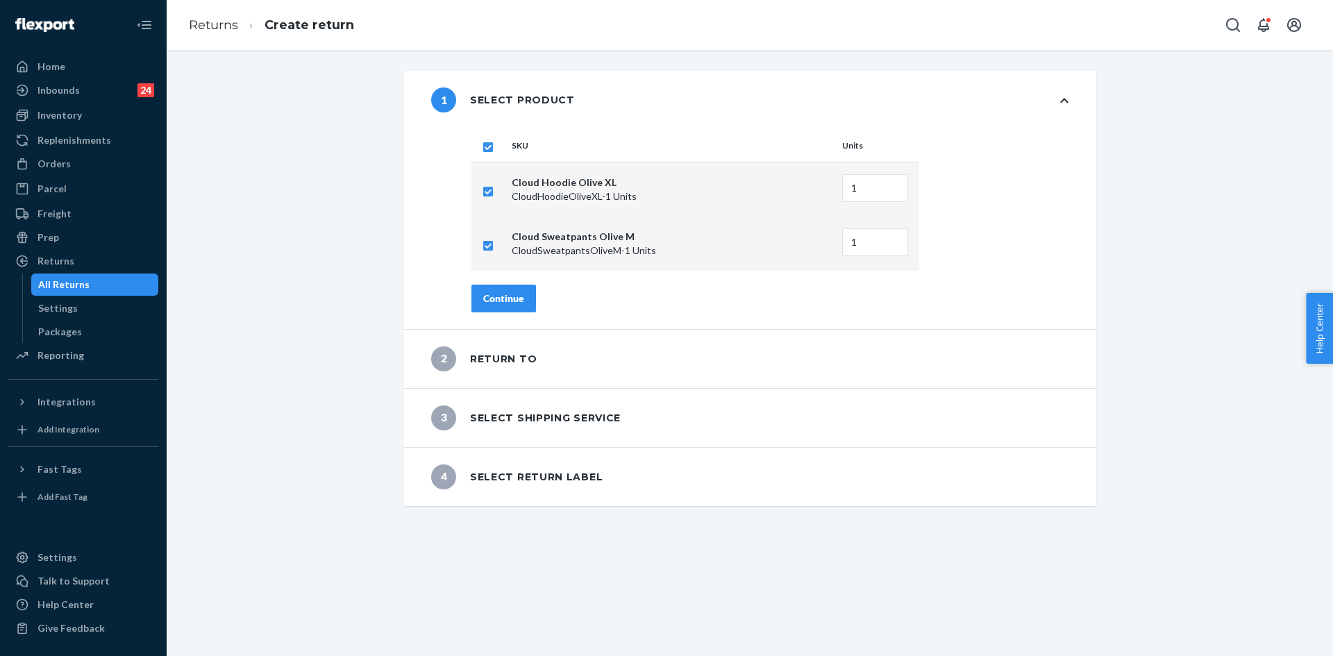
click at [500, 295] on div "Continue" at bounding box center [503, 299] width 41 height 14
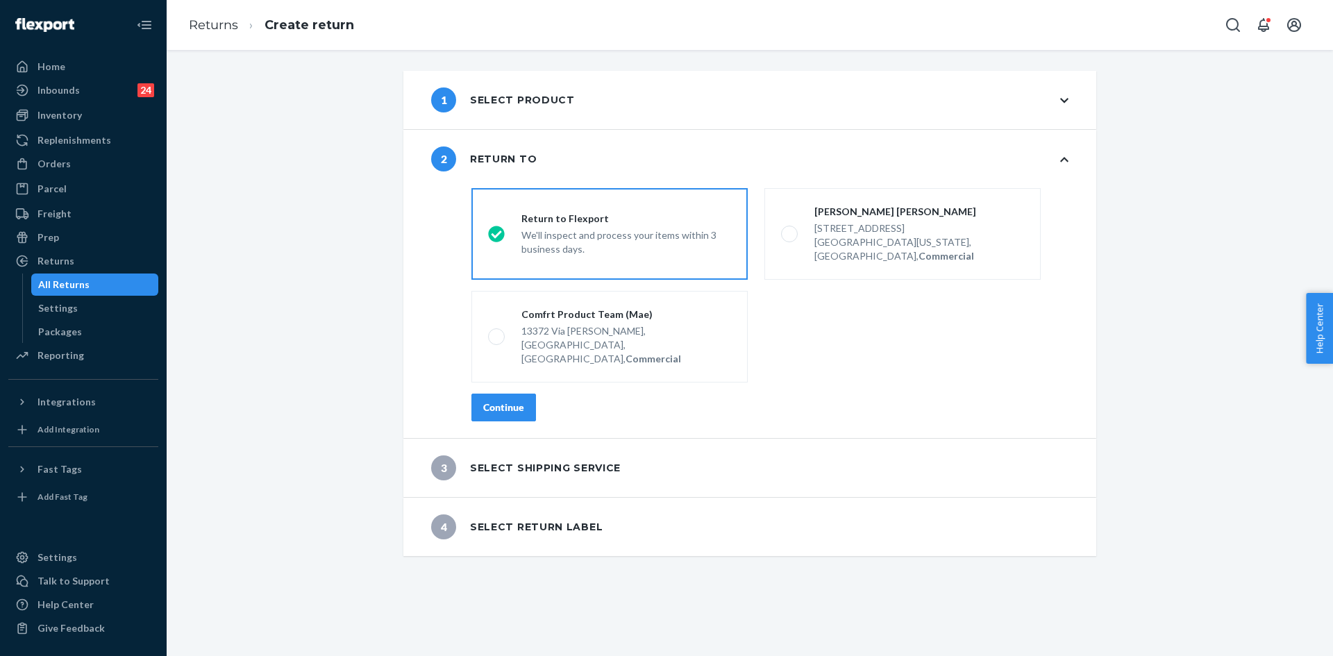
click at [502, 394] on button "Continue" at bounding box center [503, 408] width 65 height 28
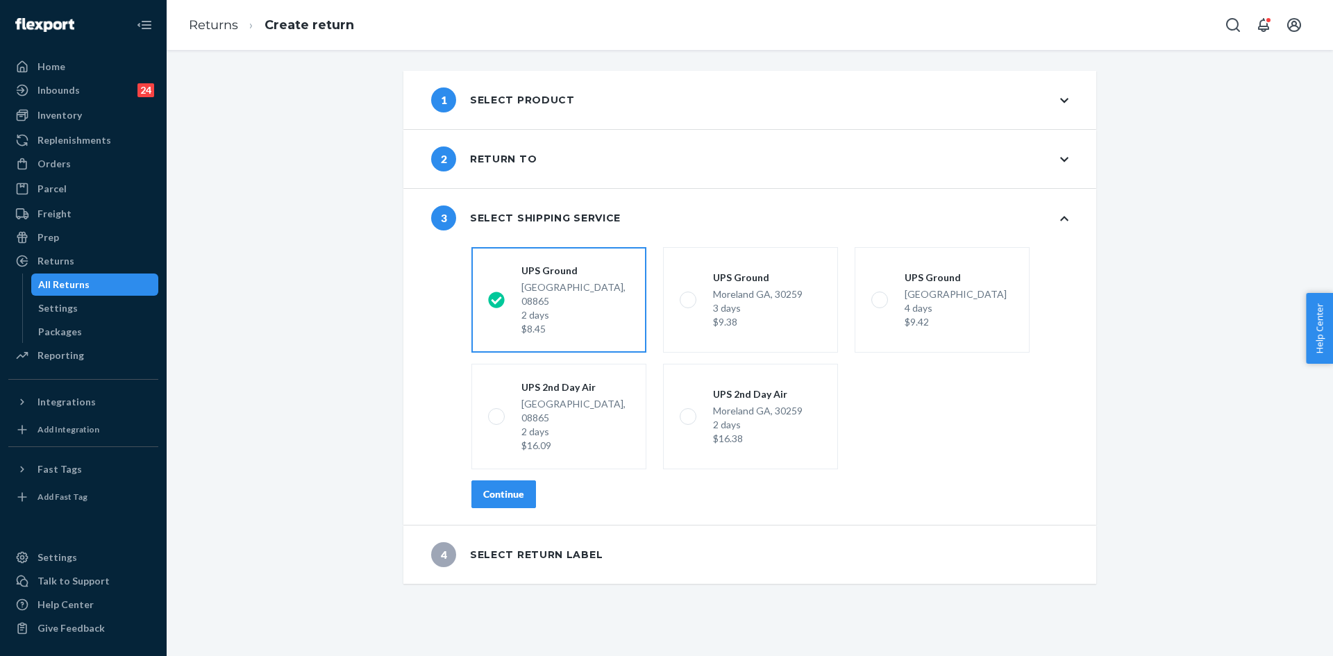
click at [519, 481] on button "Continue" at bounding box center [503, 495] width 65 height 28
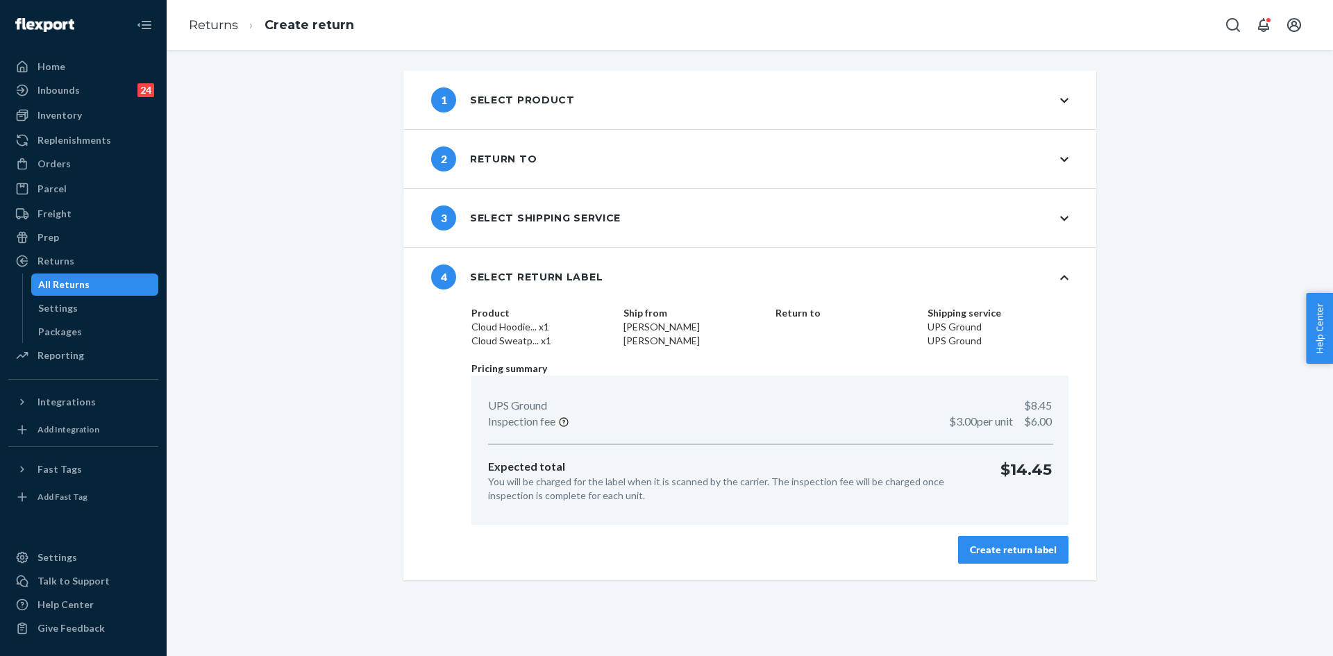
click at [1045, 549] on div "Create return label" at bounding box center [1013, 550] width 87 height 14
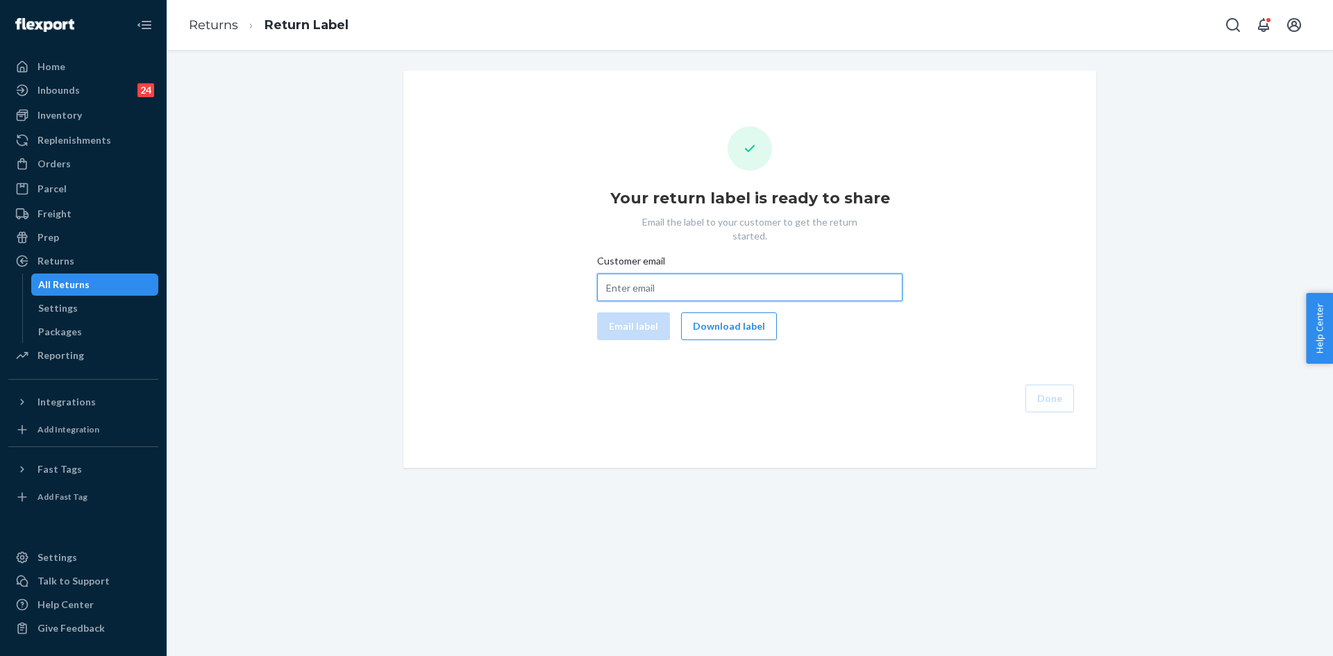
click at [617, 274] on input "Customer email" at bounding box center [750, 288] width 306 height 28
paste input "lianemc3@charter.net"
type input "lianemc3@charter.net"
click at [615, 313] on button "Email label" at bounding box center [633, 326] width 73 height 28
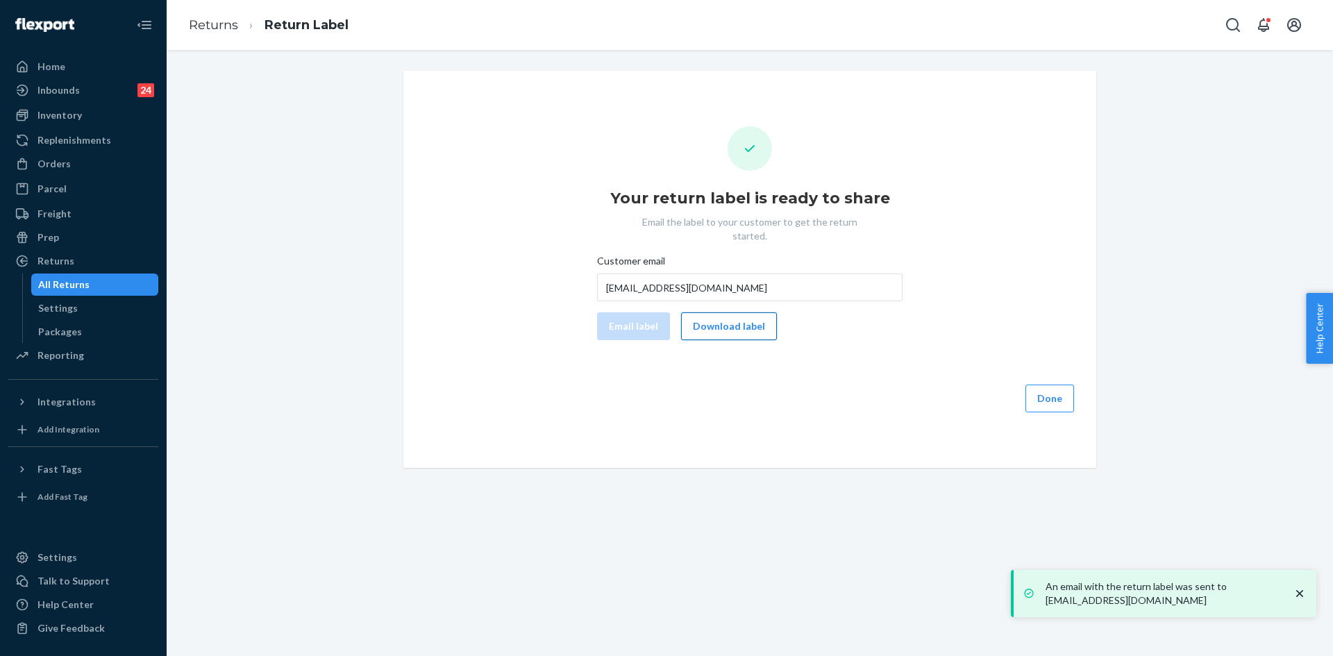
click at [696, 317] on button "Download label" at bounding box center [729, 326] width 96 height 28
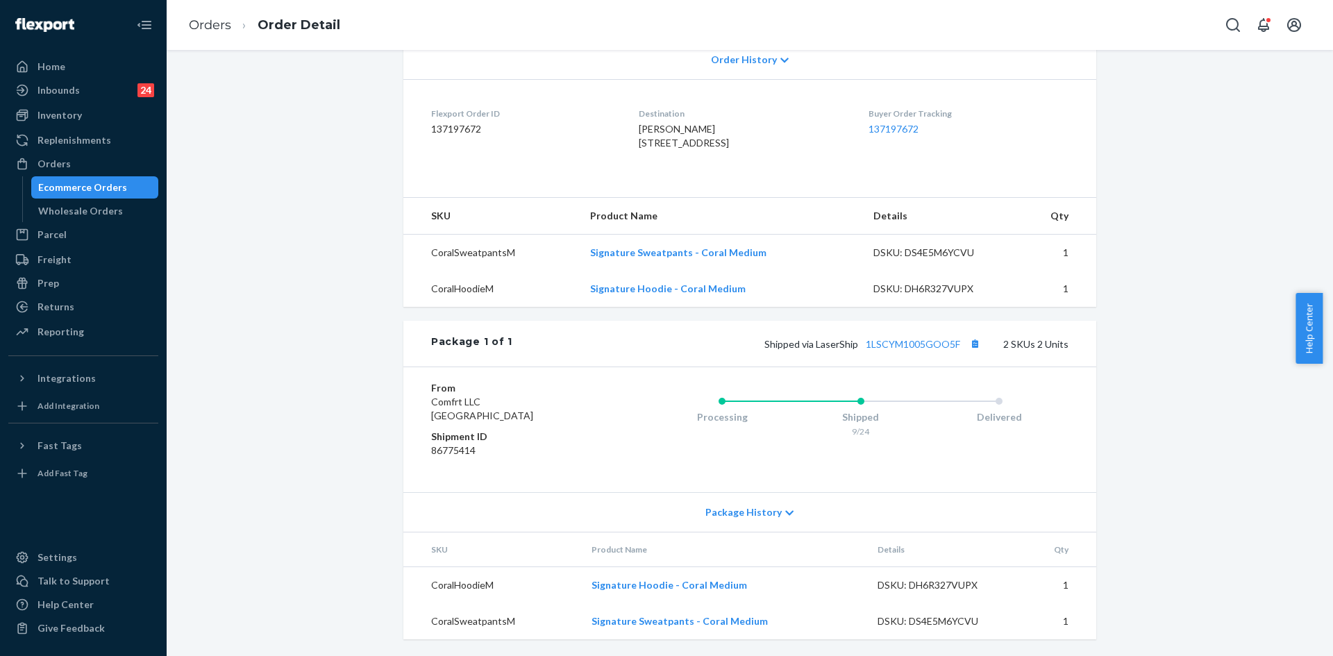
scroll to position [337, 0]
click at [969, 351] on button "Copy tracking number" at bounding box center [975, 344] width 18 height 18
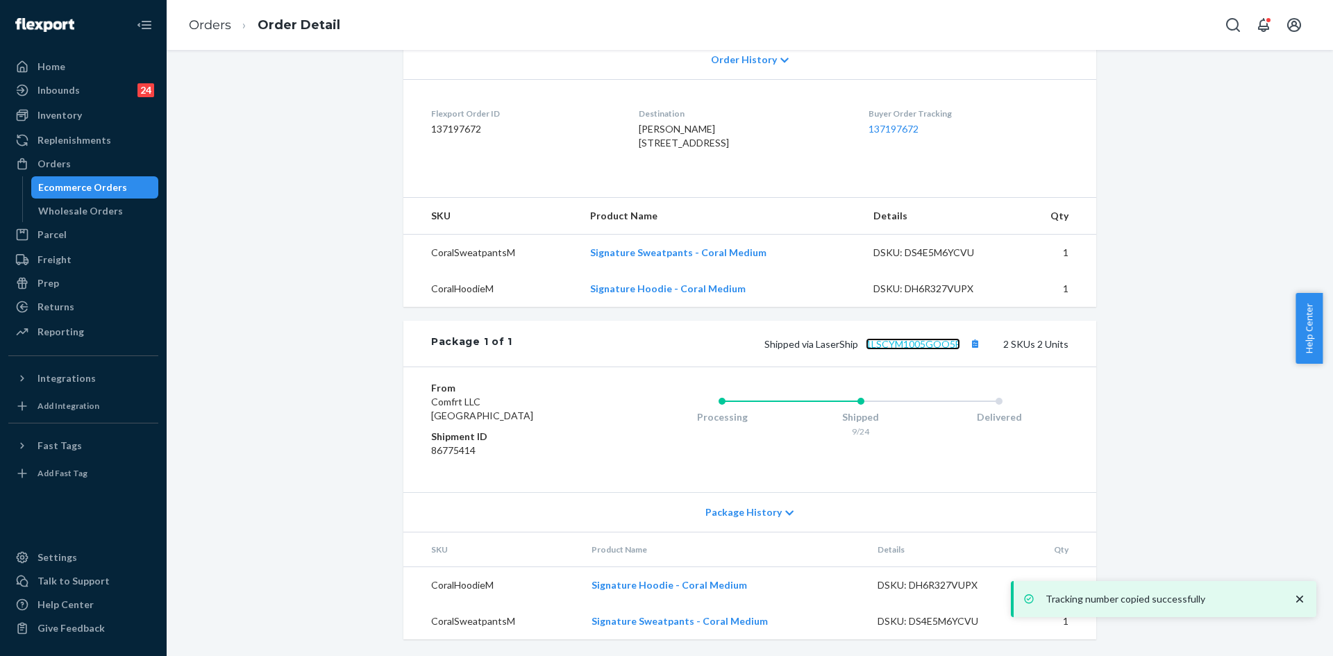
click at [912, 342] on link "1LSCYM1005GOO5F" at bounding box center [913, 344] width 94 height 12
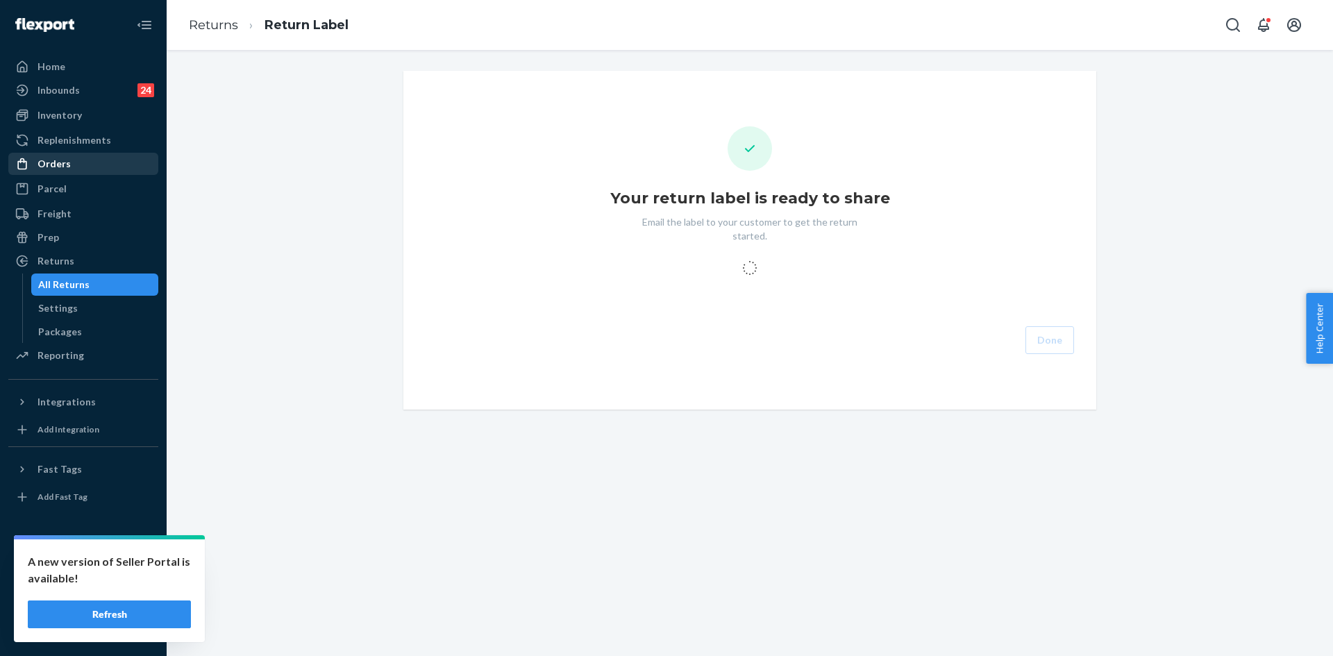
click at [41, 162] on div "Orders" at bounding box center [53, 164] width 33 height 14
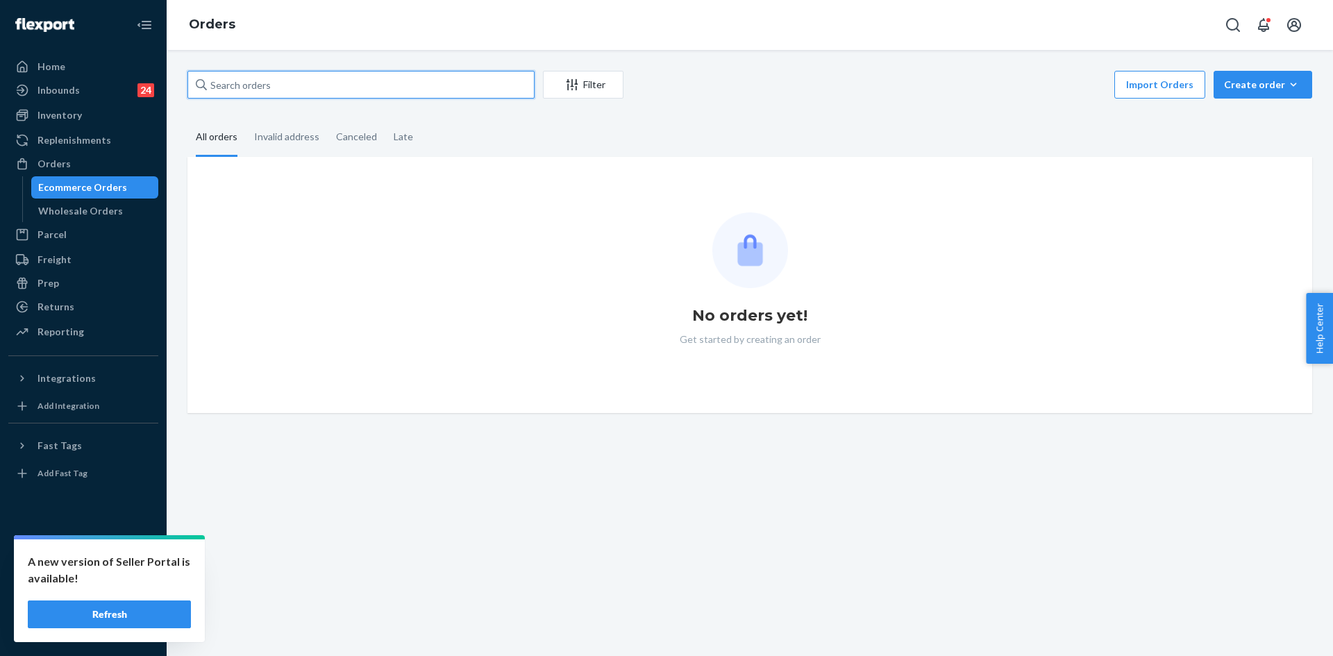
click at [253, 94] on input "text" at bounding box center [360, 85] width 347 height 28
paste input "255311244"
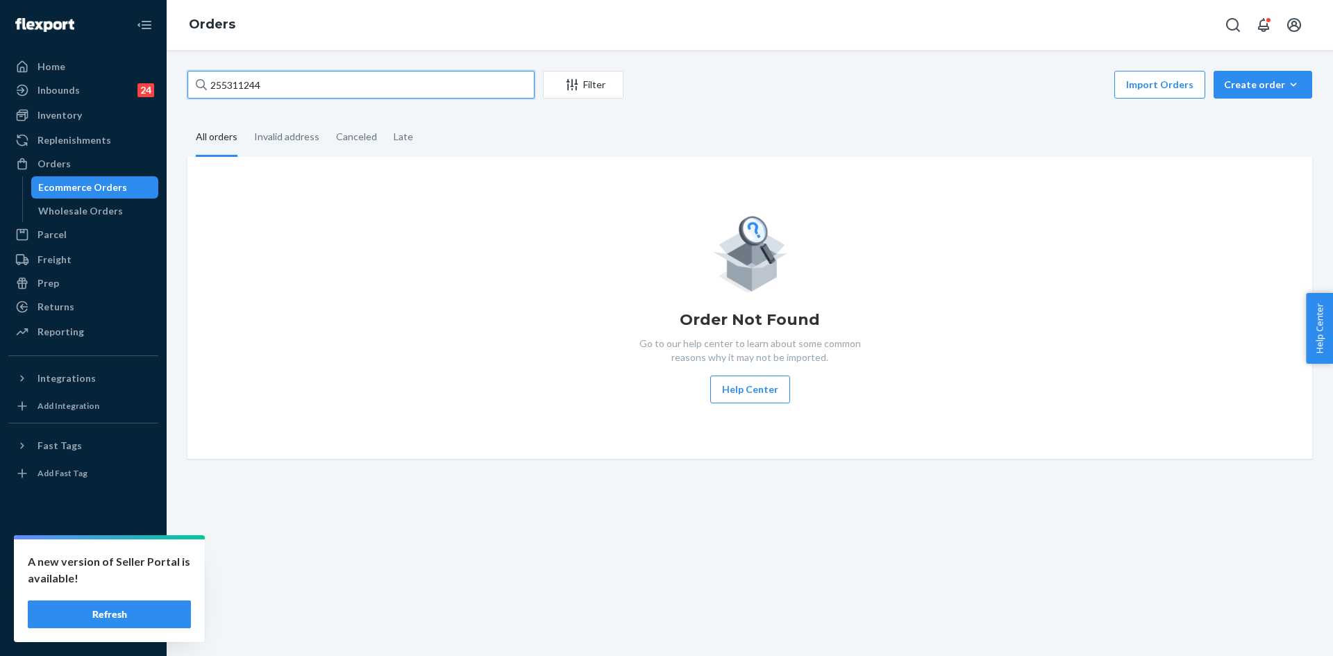
type input "255311244"
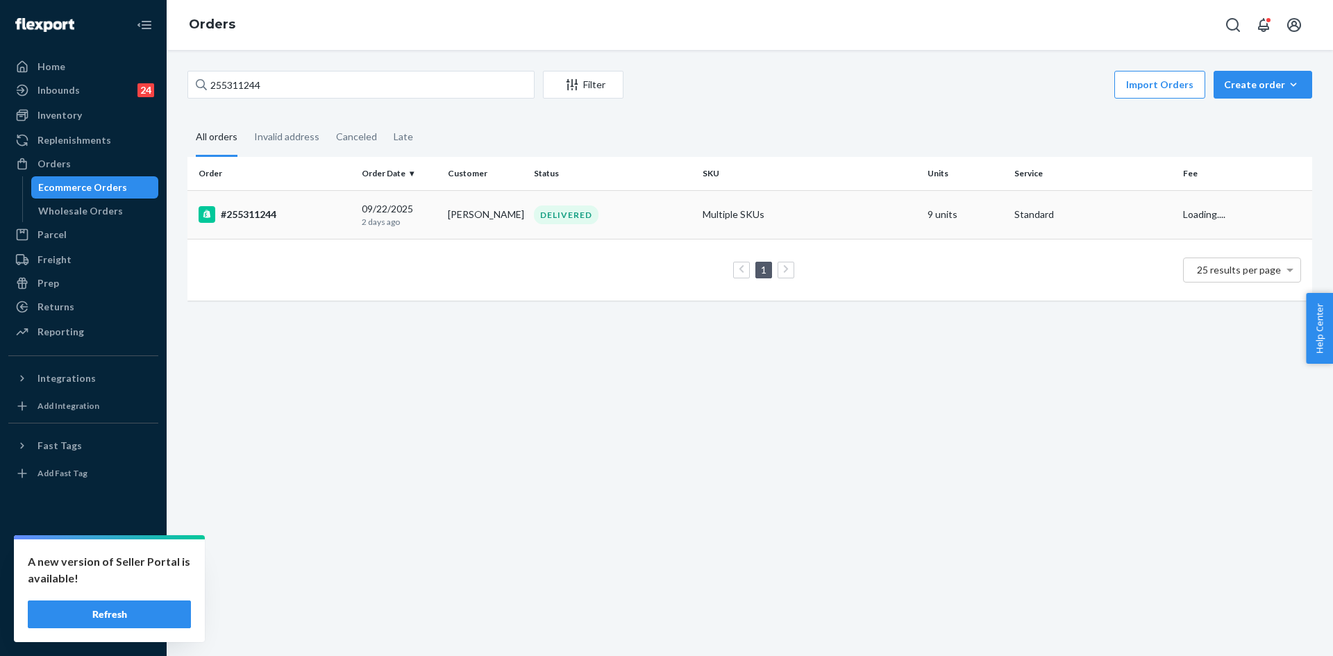
click at [324, 216] on div "#255311244" at bounding box center [275, 214] width 152 height 17
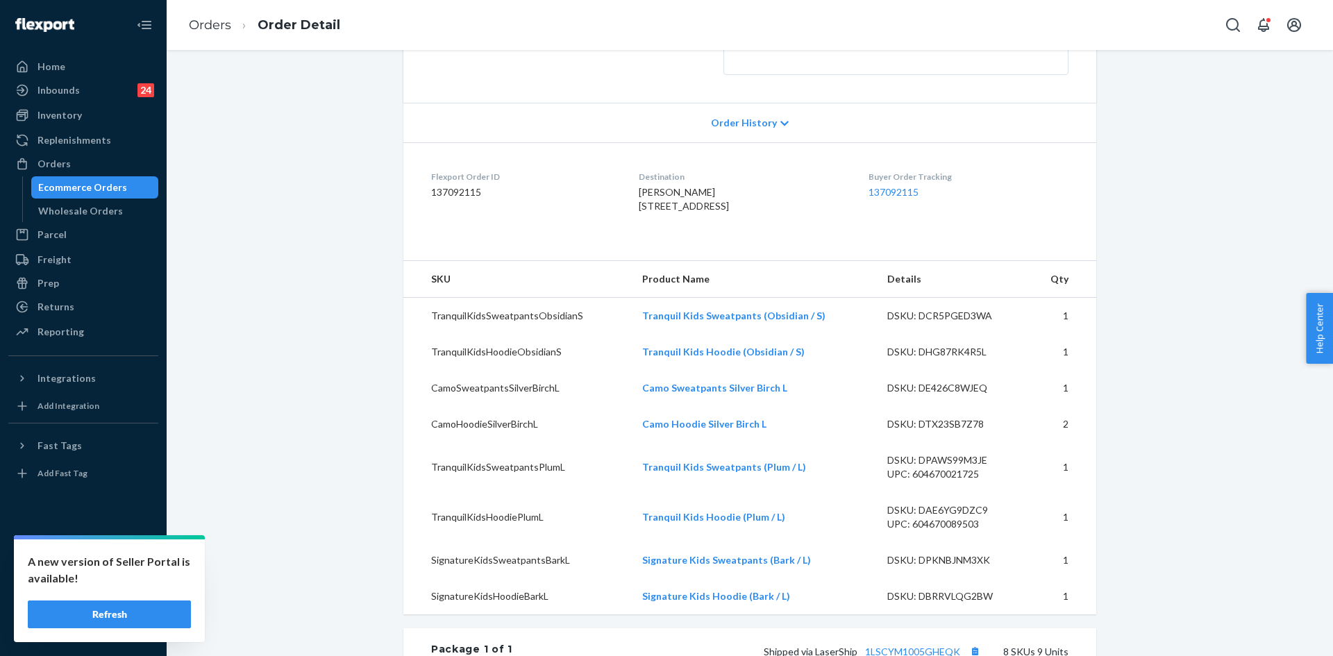
scroll to position [273, 0]
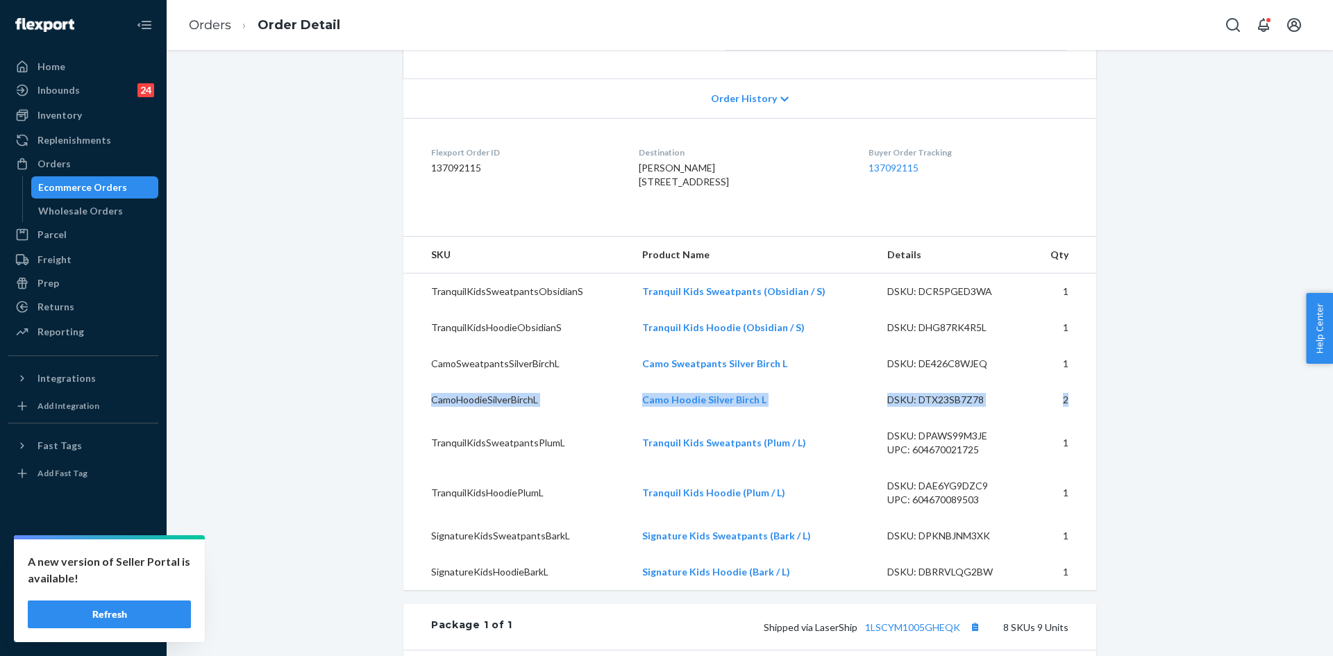
drag, startPoint x: 411, startPoint y: 428, endPoint x: 1094, endPoint y: 428, distance: 683.3
click at [1083, 418] on tr "CamoHoodieSilverBirchL Camo Hoodie Silver Birch L DSKU: DTX23SB7Z78 2" at bounding box center [749, 400] width 693 height 36
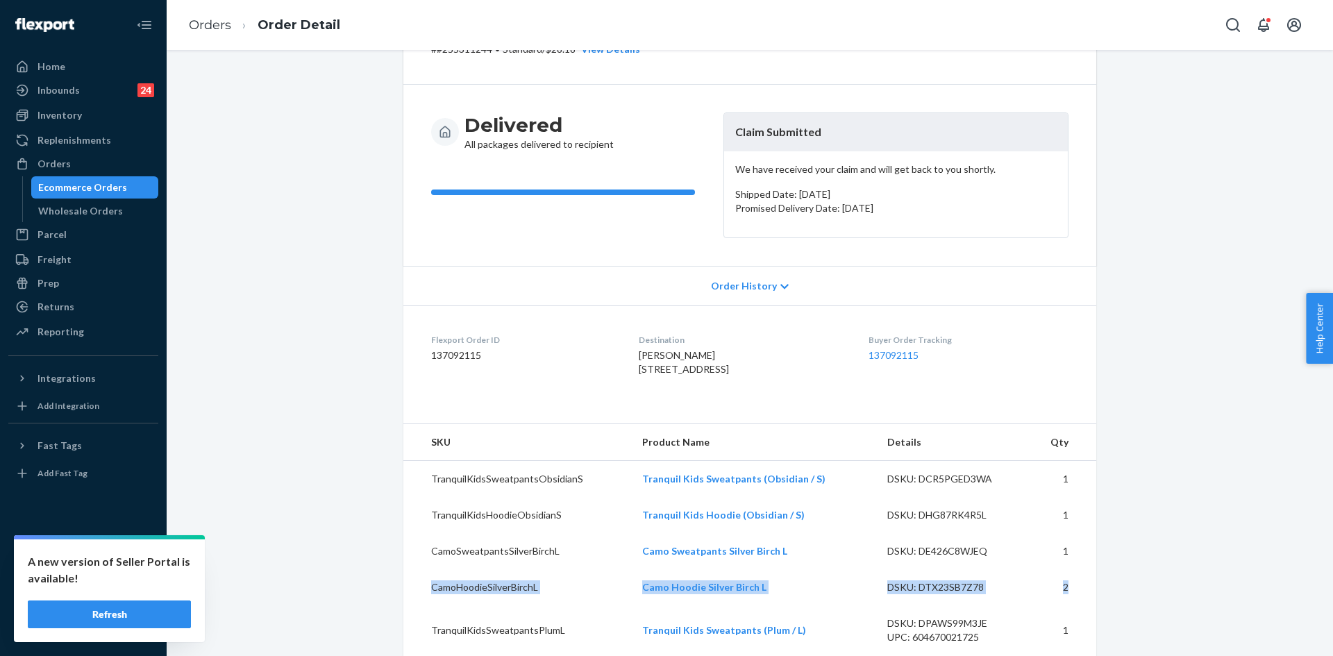
scroll to position [0, 0]
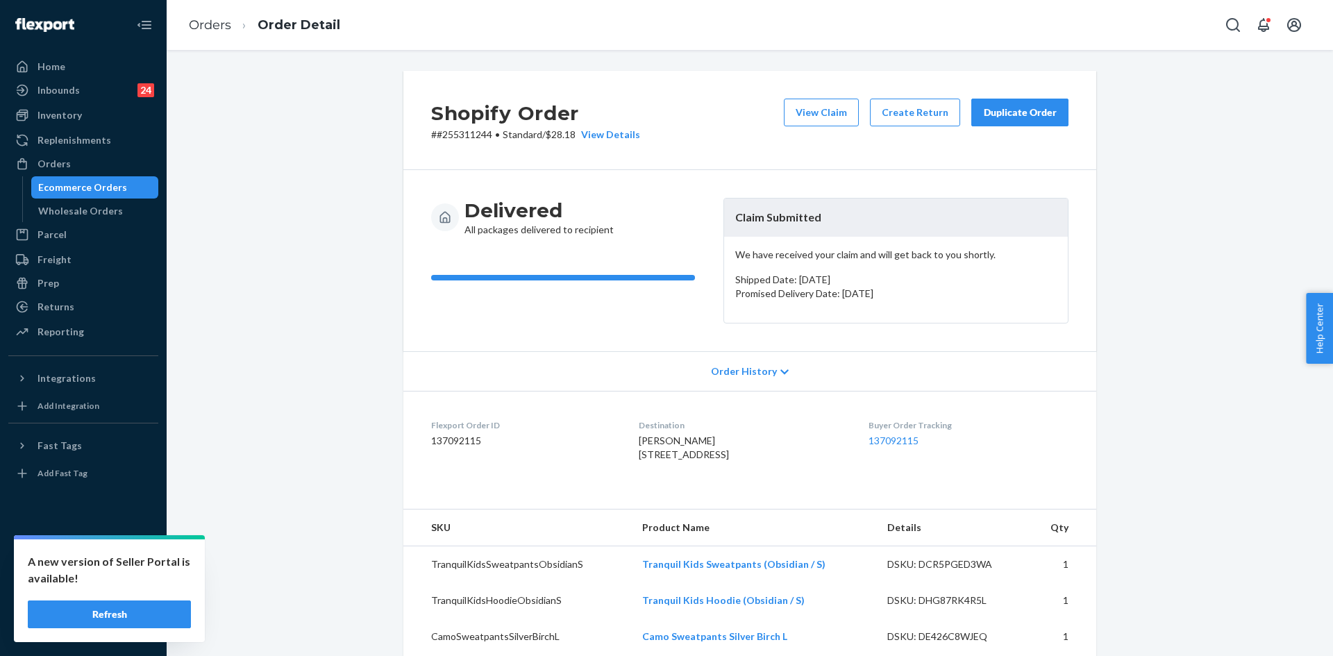
click at [819, 285] on p "Shipped Date: [DATE]" at bounding box center [896, 280] width 322 height 14
drag, startPoint x: 724, startPoint y: 251, endPoint x: 860, endPoint y: 279, distance: 139.7
click at [860, 279] on div "We have received your claim and will get back to you shortly. Shipped Date: [DA…" at bounding box center [896, 280] width 344 height 86
click at [825, 118] on button "View Claim" at bounding box center [821, 113] width 75 height 28
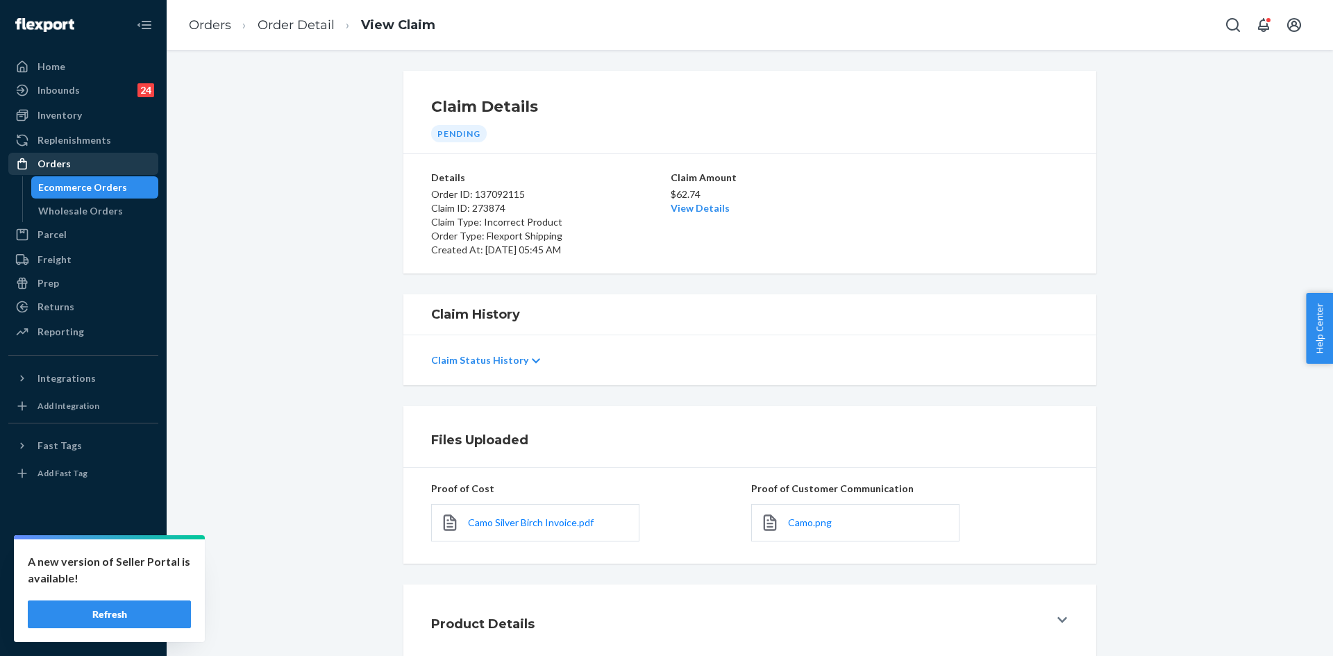
click at [53, 156] on div "Orders" at bounding box center [83, 163] width 147 height 19
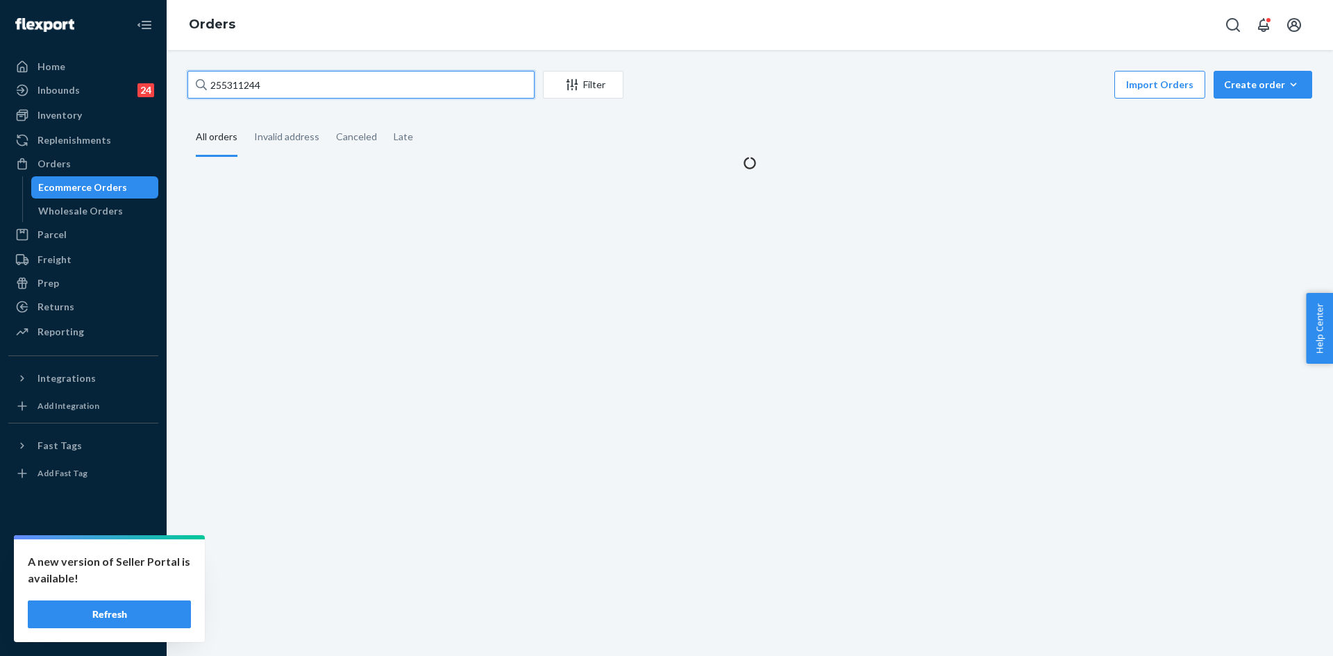
click at [243, 84] on input "255311244" at bounding box center [360, 85] width 347 height 28
paste input "210031"
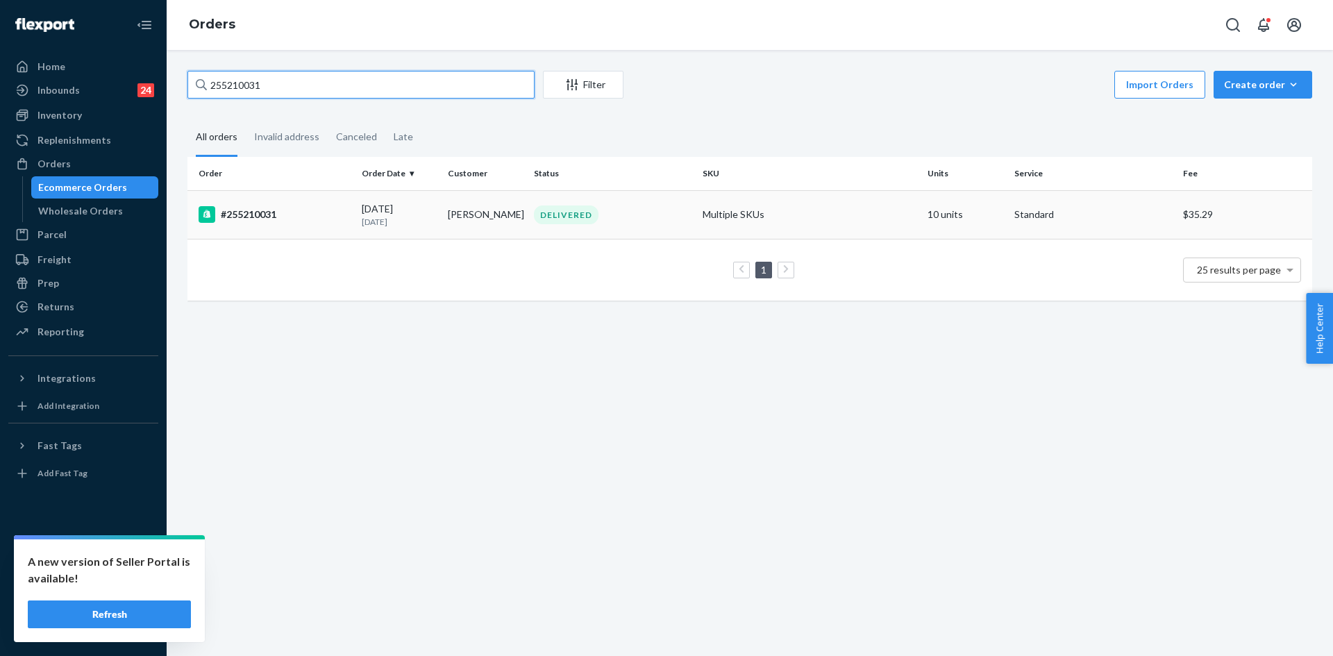
type input "255210031"
click at [292, 217] on div "#255210031" at bounding box center [275, 214] width 152 height 17
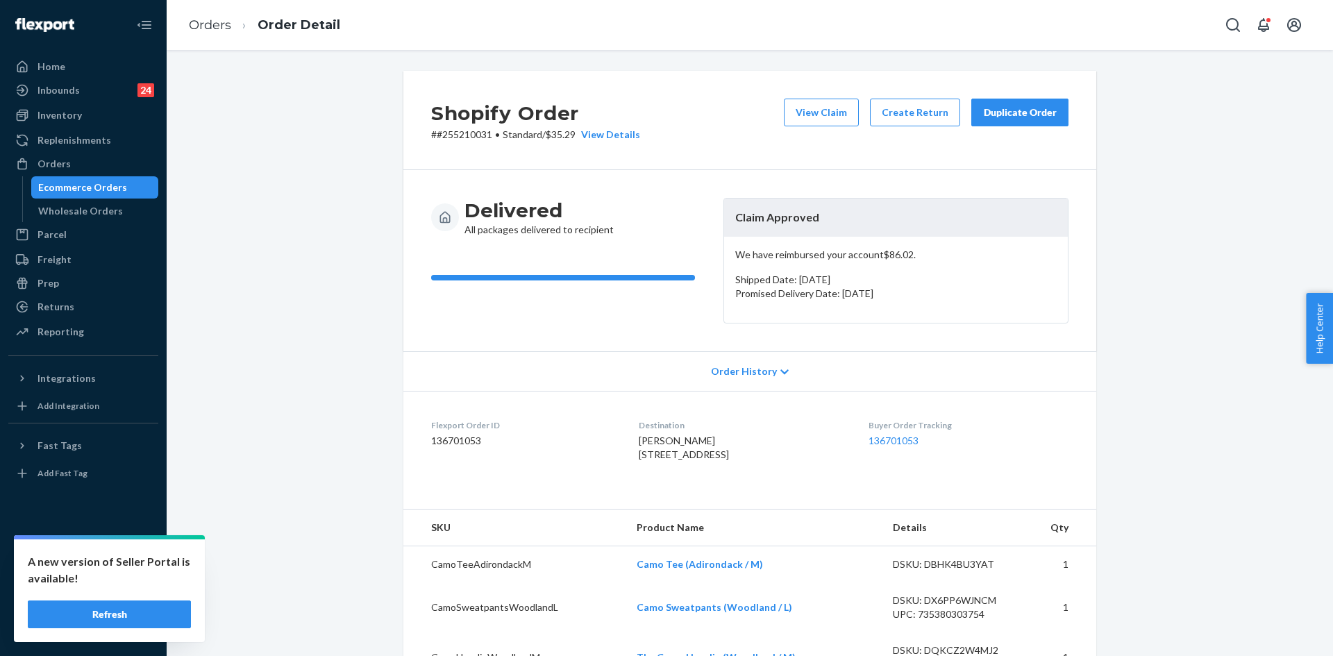
click at [1004, 115] on div "Duplicate Order" at bounding box center [1020, 113] width 74 height 14
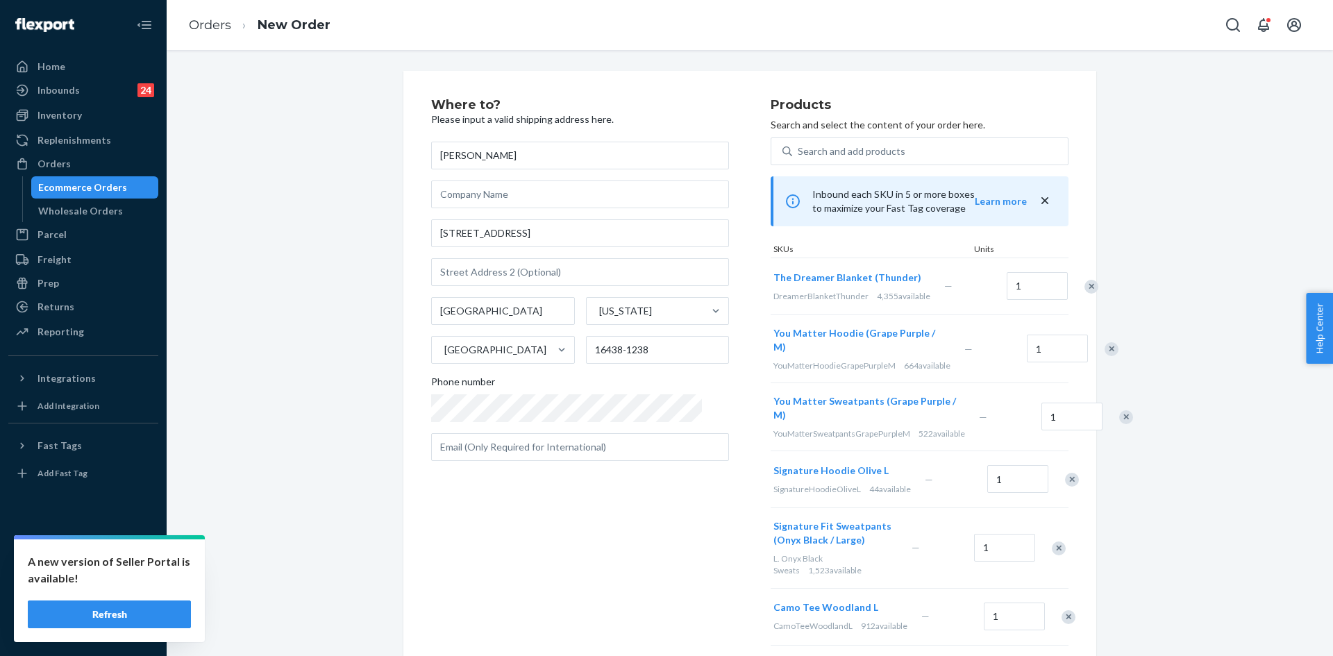
click at [1105, 356] on div "Remove Item" at bounding box center [1112, 349] width 14 height 14
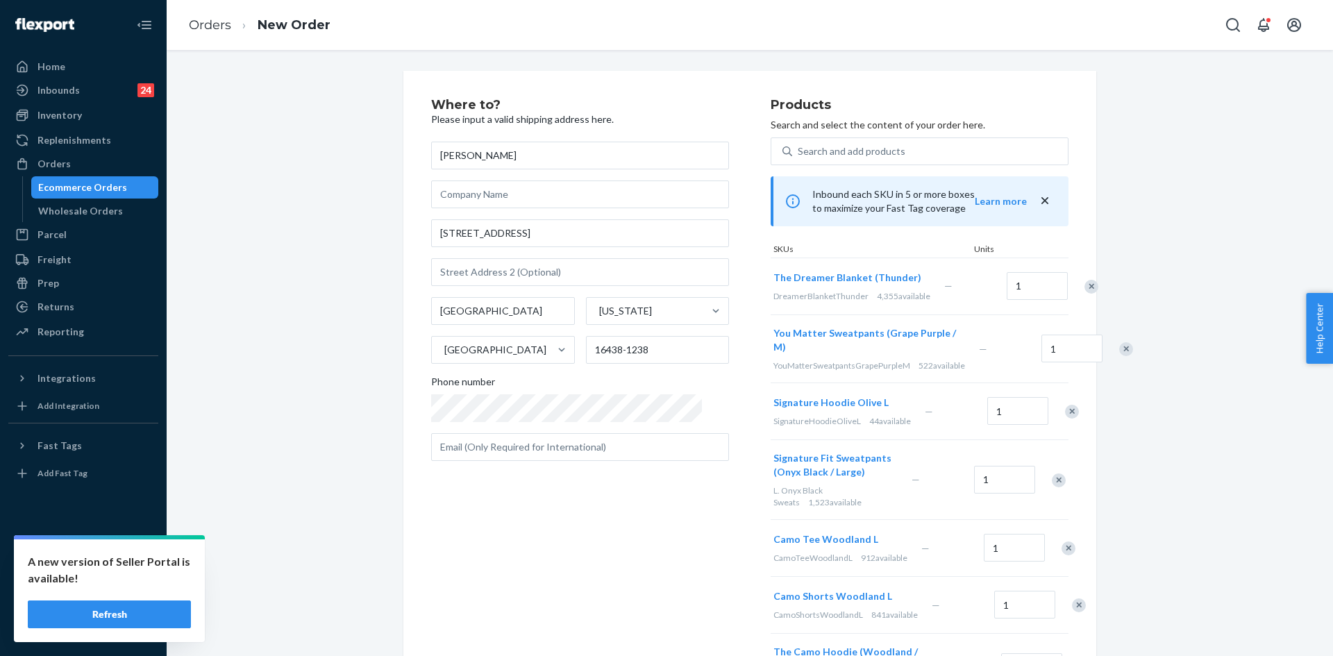
click at [1119, 356] on div "Remove Item" at bounding box center [1126, 349] width 14 height 14
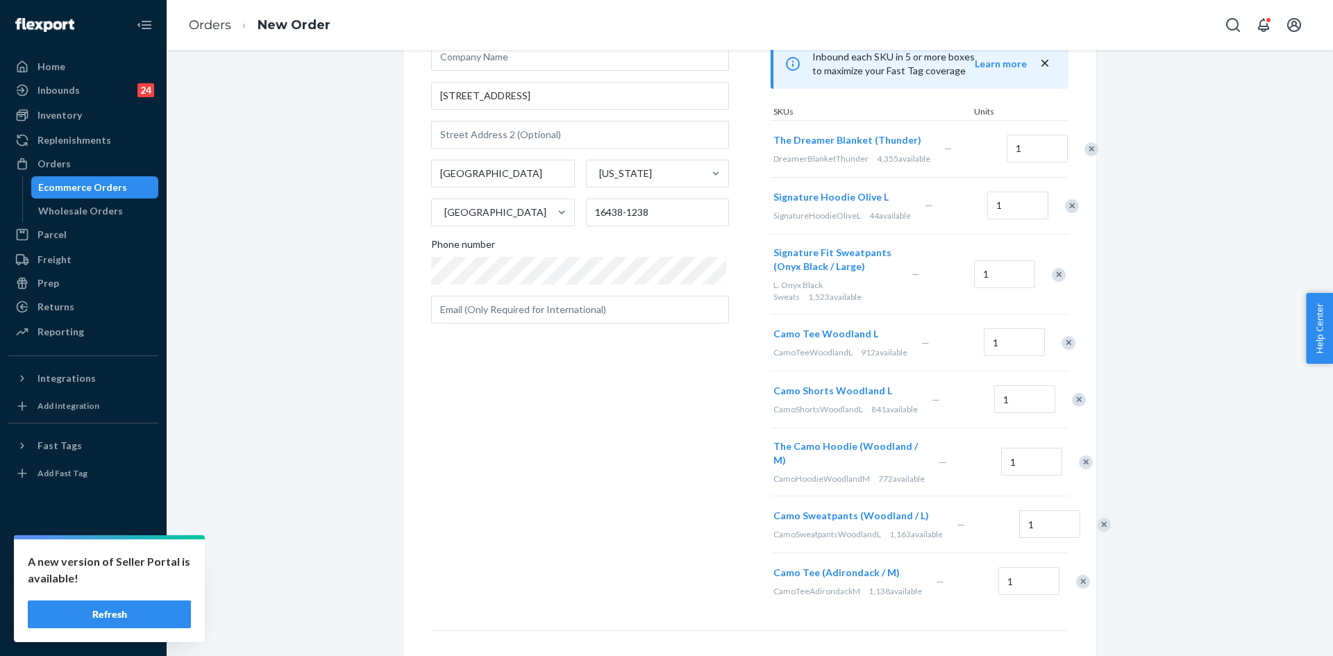
scroll to position [139, 0]
click at [1065, 212] on div "Remove Item" at bounding box center [1072, 205] width 14 height 14
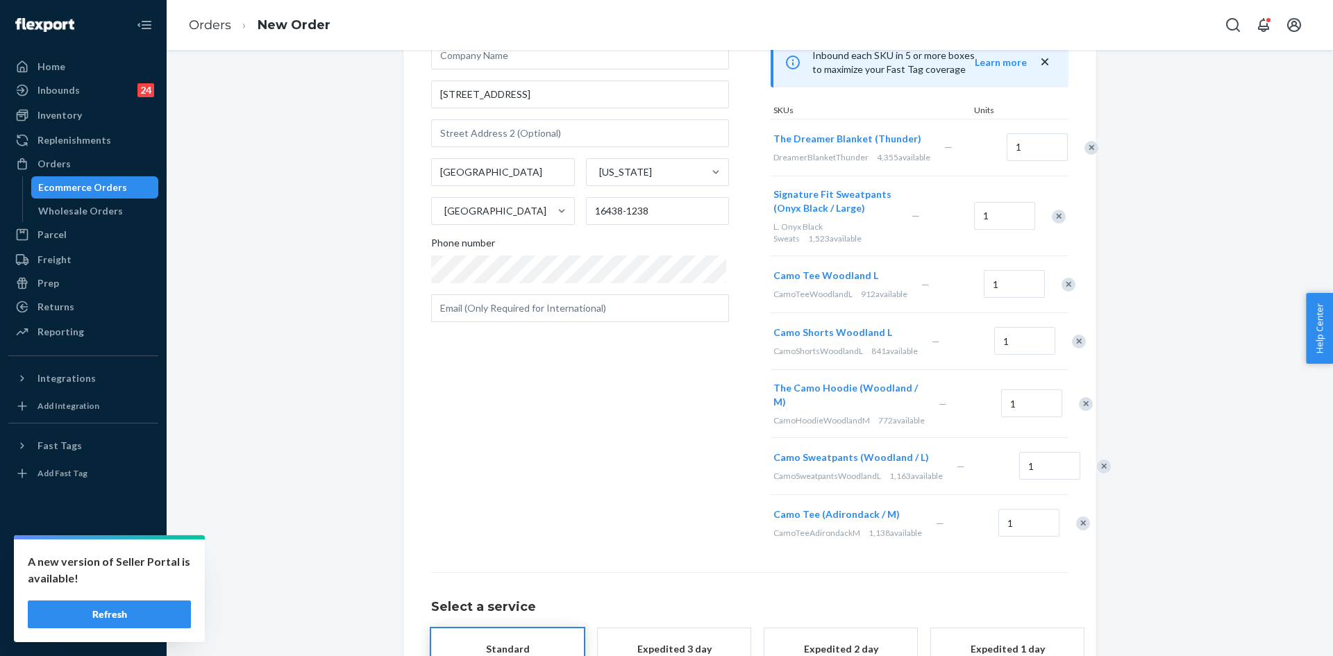
click at [1052, 232] on div at bounding box center [1051, 216] width 35 height 37
click at [1053, 224] on div "Remove Item" at bounding box center [1059, 217] width 14 height 14
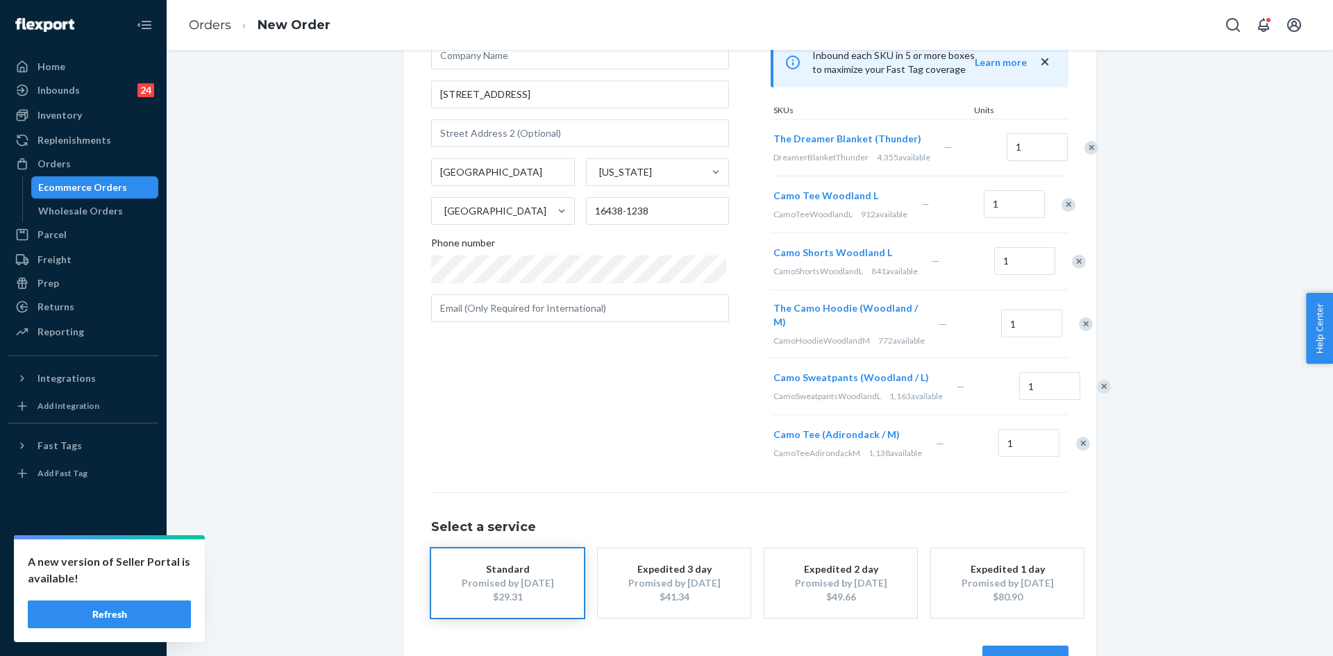
click at [1062, 212] on div "Remove Item" at bounding box center [1069, 205] width 14 height 14
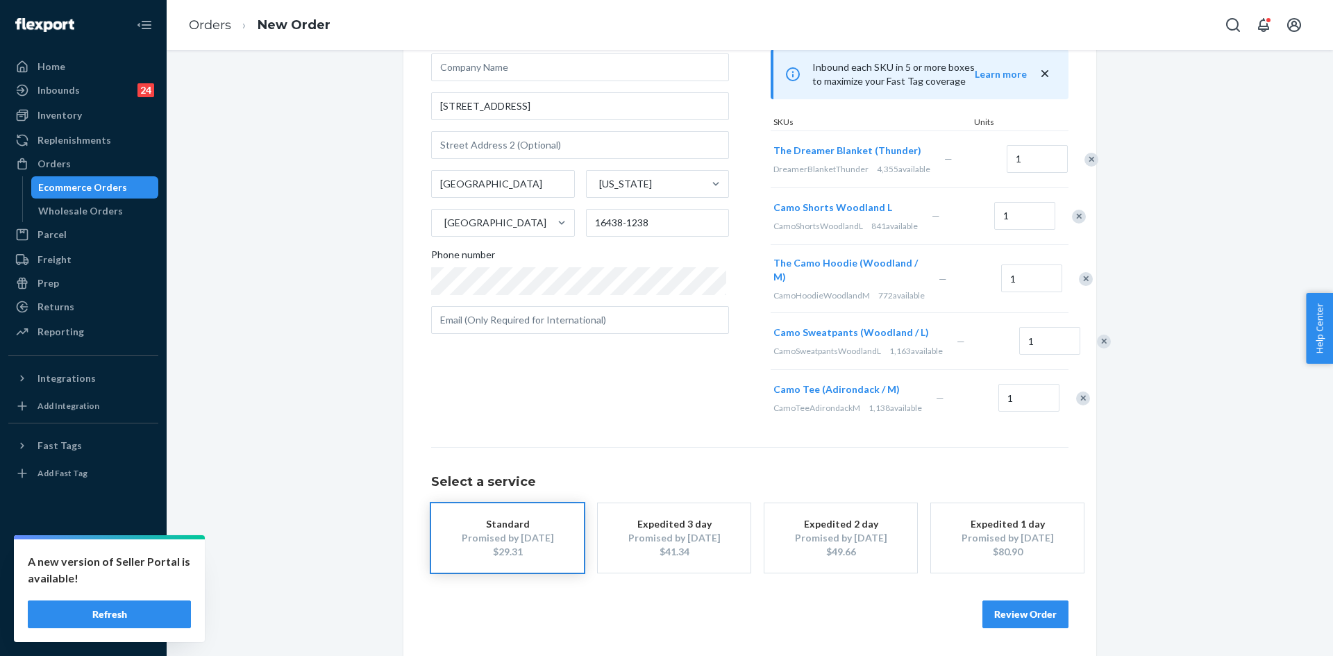
click at [1072, 224] on div "Remove Item" at bounding box center [1079, 217] width 14 height 14
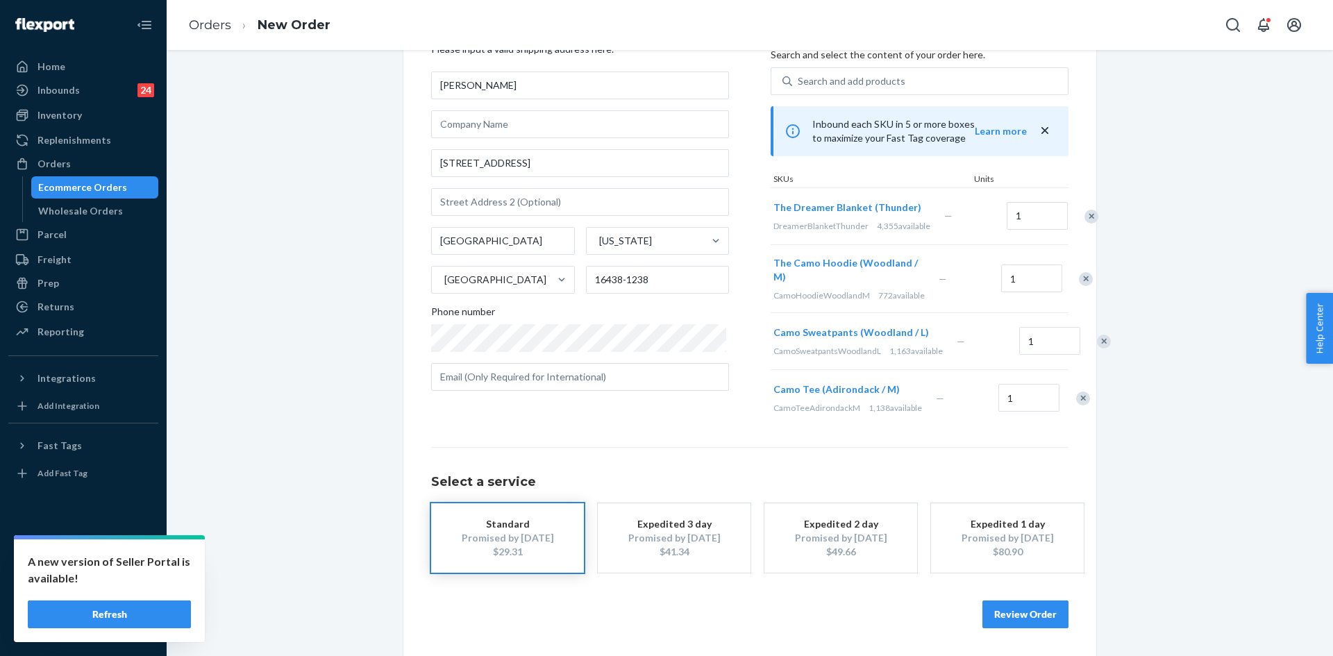
scroll to position [137, 0]
click at [1076, 400] on div "Remove Item" at bounding box center [1083, 399] width 14 height 14
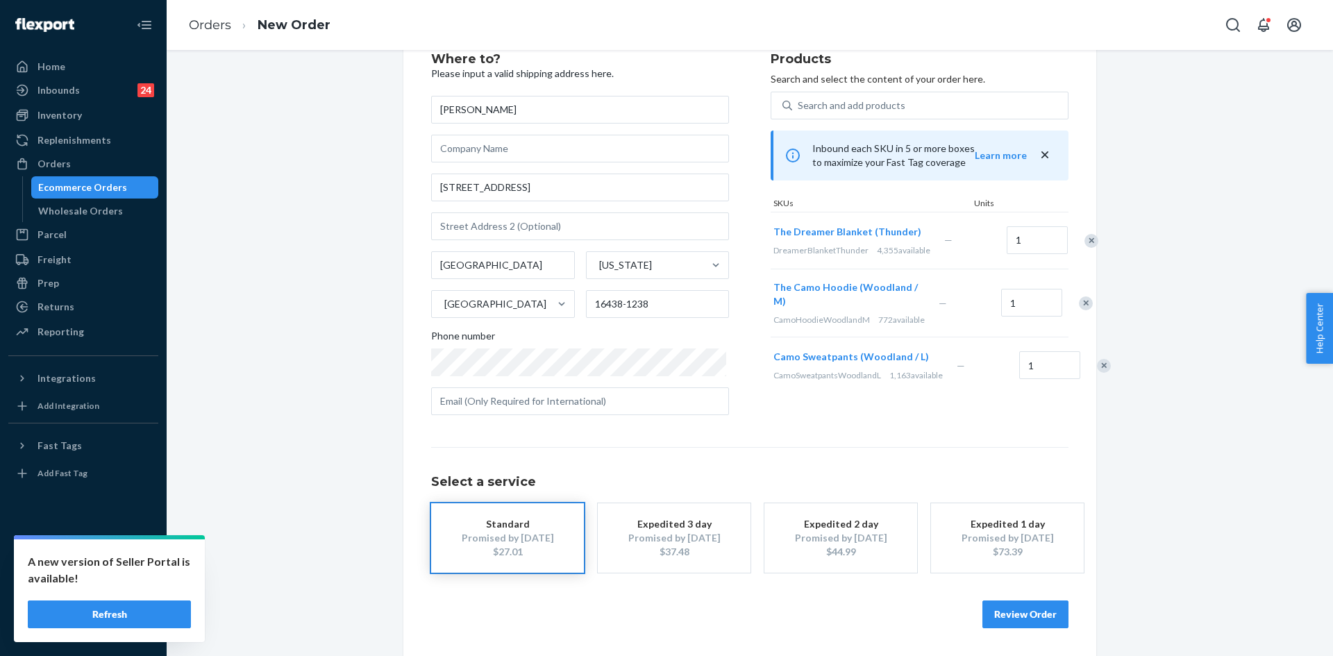
scroll to position [72, 0]
click at [1026, 612] on button "Review Order" at bounding box center [1026, 615] width 86 height 28
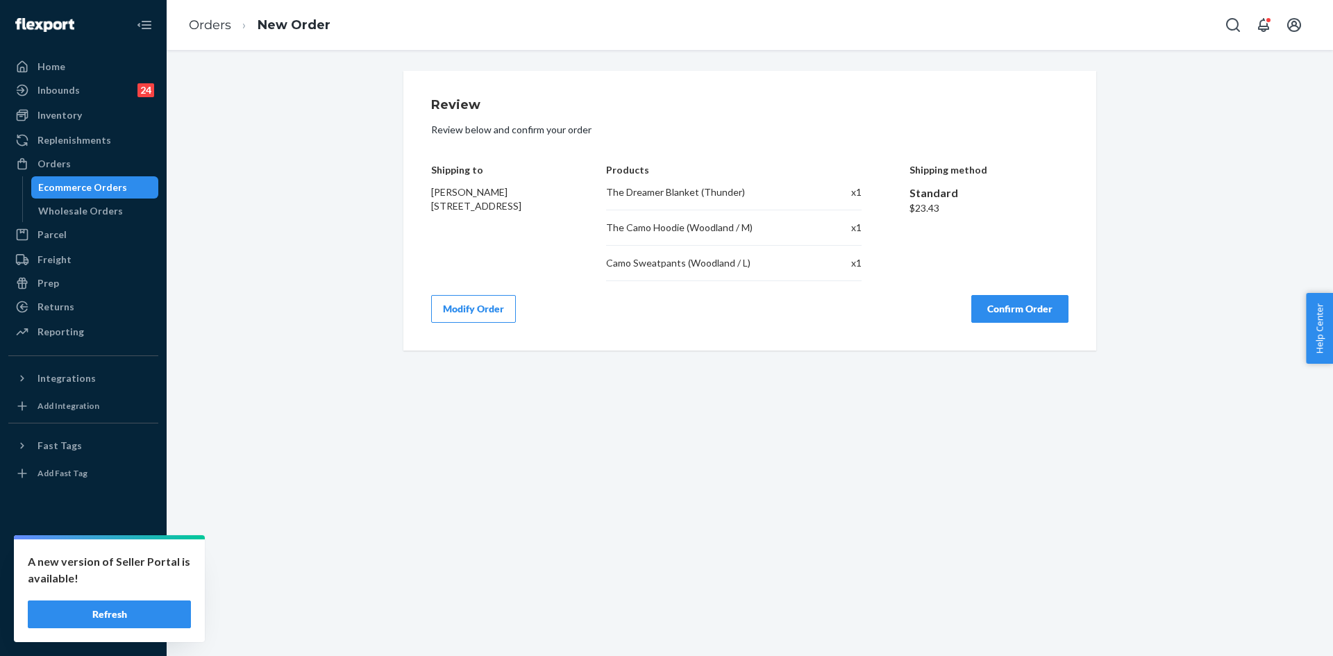
scroll to position [0, 0]
click at [1003, 303] on button "Confirm Order" at bounding box center [1019, 309] width 97 height 28
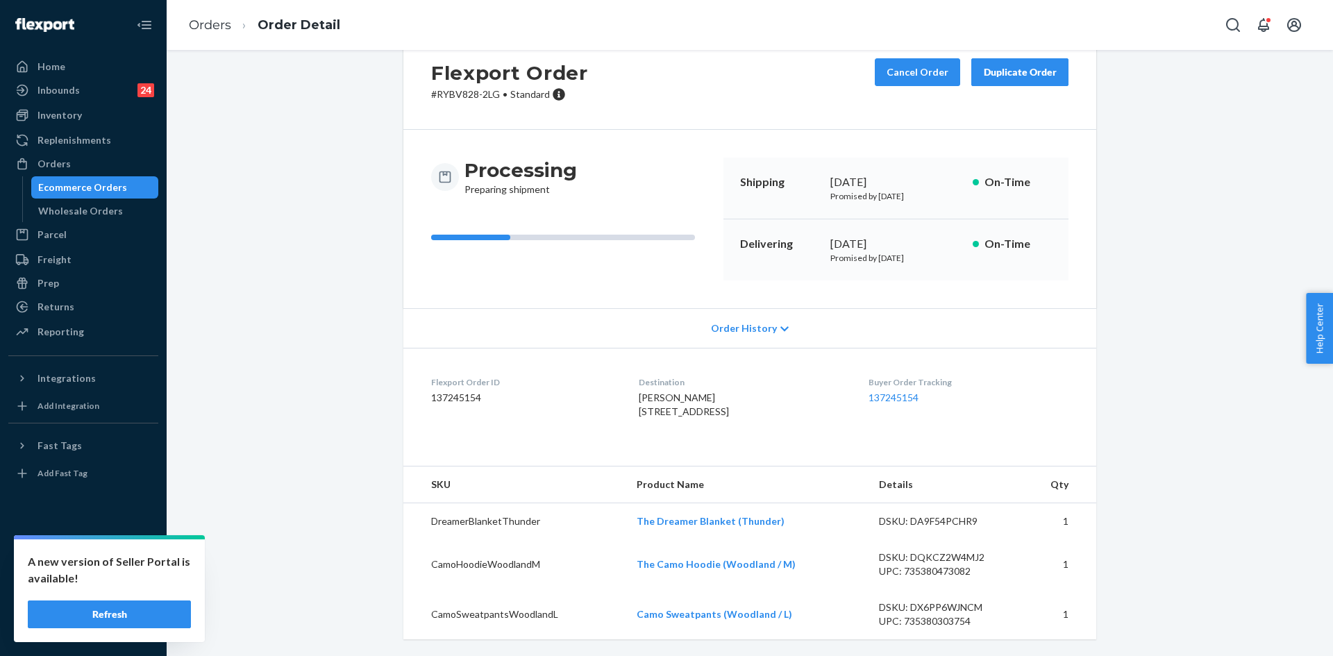
scroll to position [68, 0]
